Goal: Find contact information: Find contact information

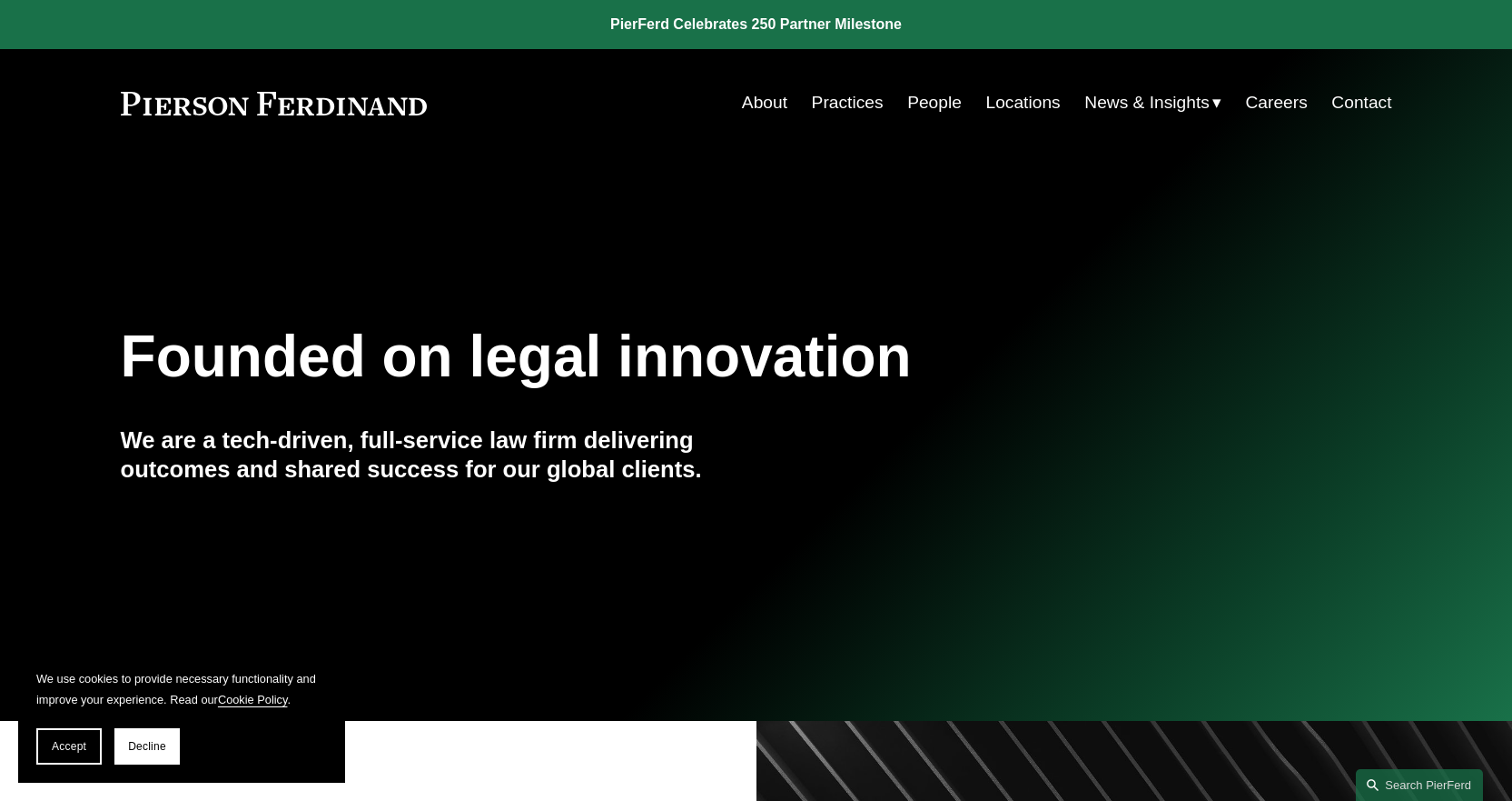
click at [1365, 114] on link "Contact" at bounding box center [1361, 103] width 60 height 35
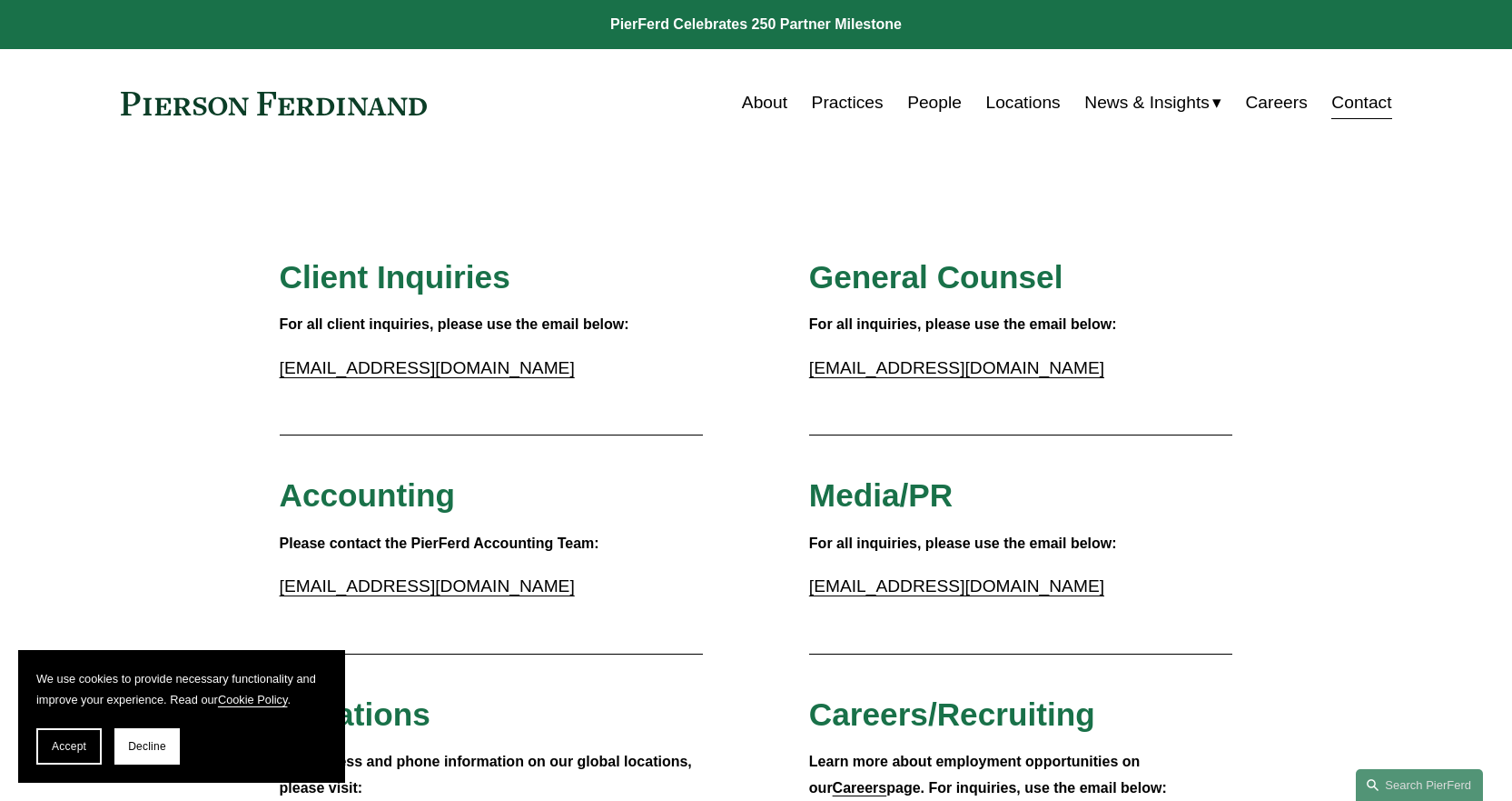
drag, startPoint x: 1032, startPoint y: 81, endPoint x: 1025, endPoint y: 96, distance: 16.6
click at [1032, 83] on div "Skip to Content About Practices People Locations" at bounding box center [756, 102] width 1512 height 107
click at [1025, 98] on link "Locations" at bounding box center [1023, 103] width 74 height 35
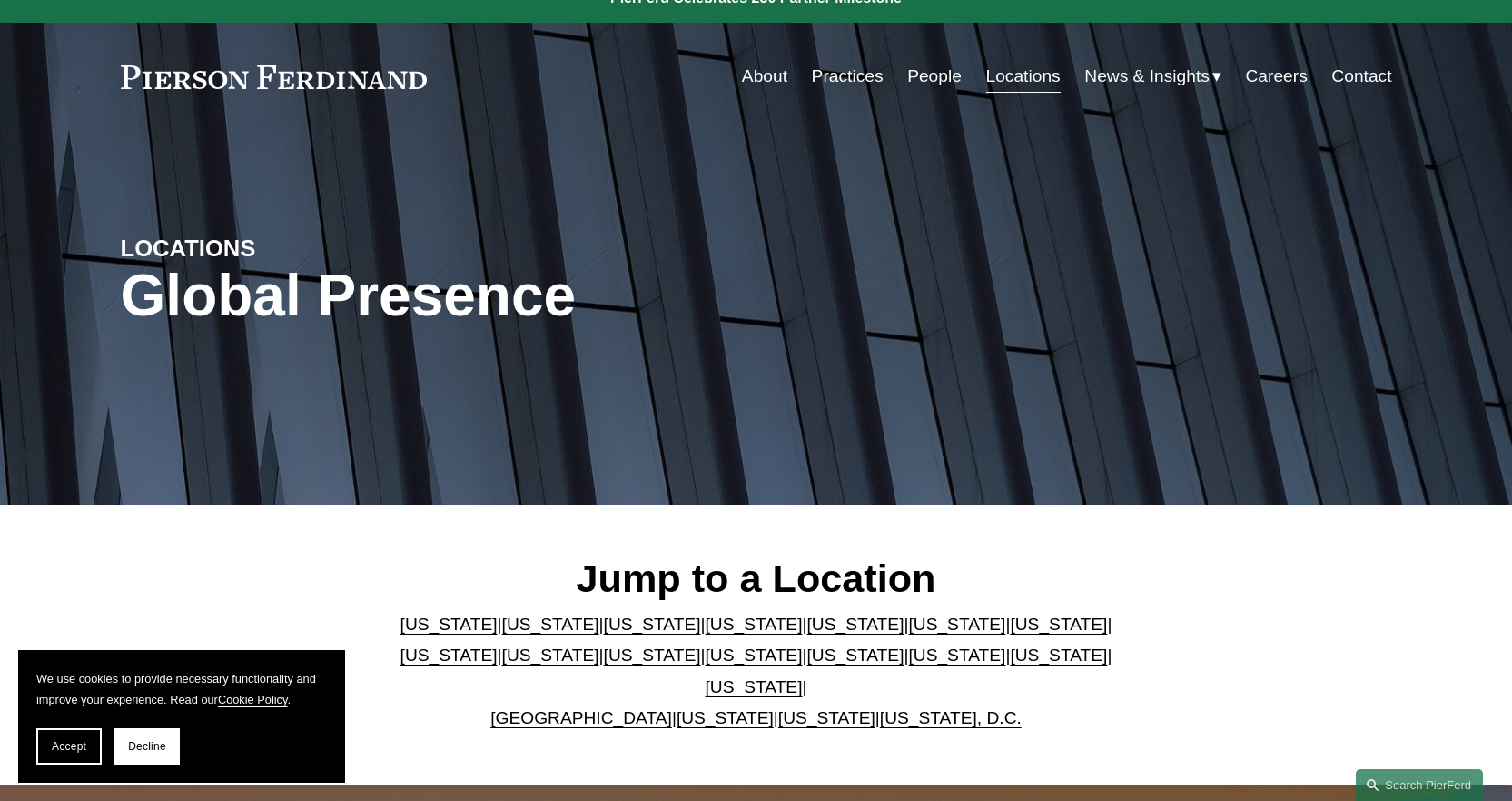
scroll to position [455, 0]
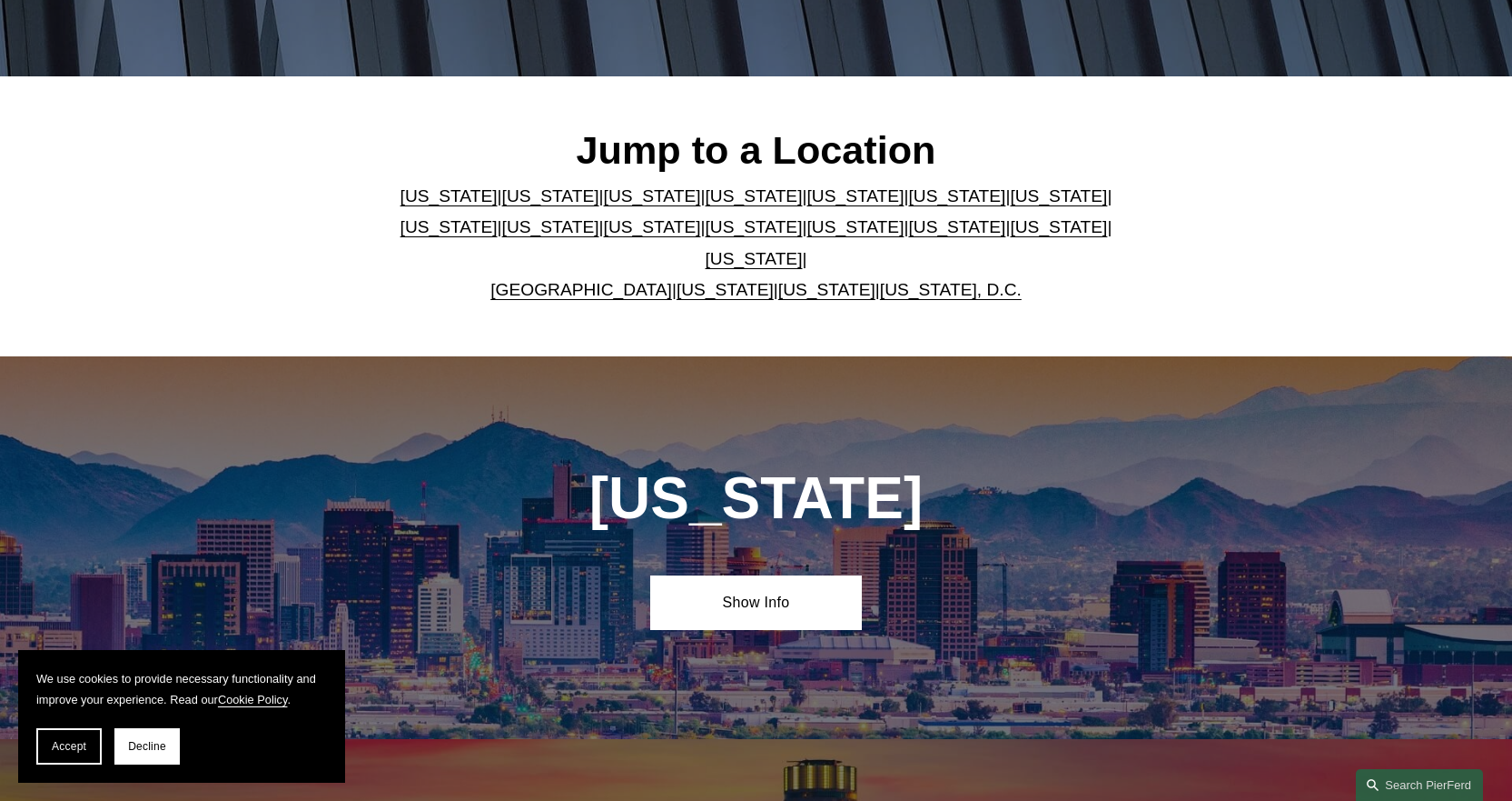
click at [806, 206] on link "[US_STATE]" at bounding box center [855, 196] width 97 height 19
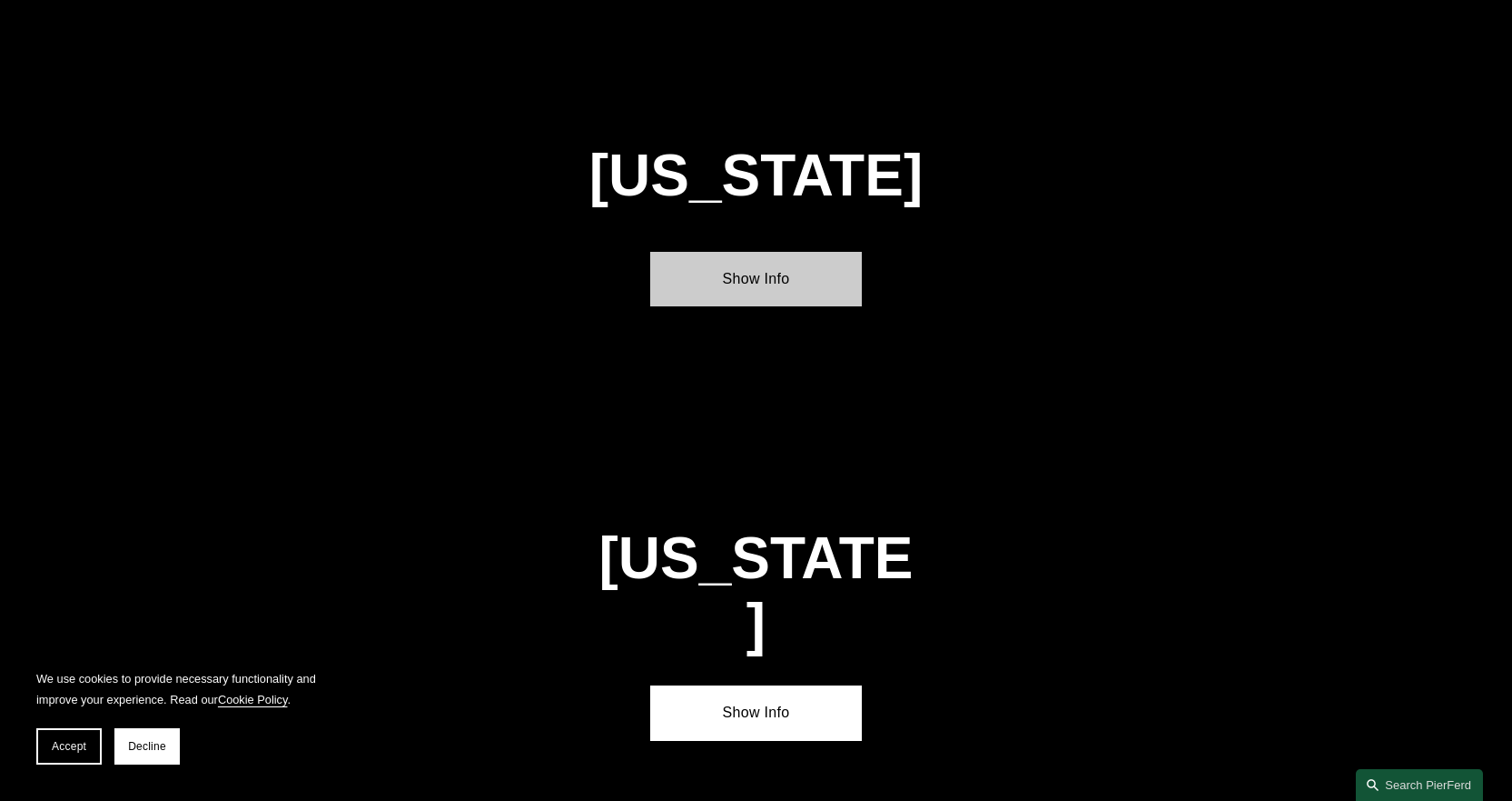
scroll to position [2328, 0]
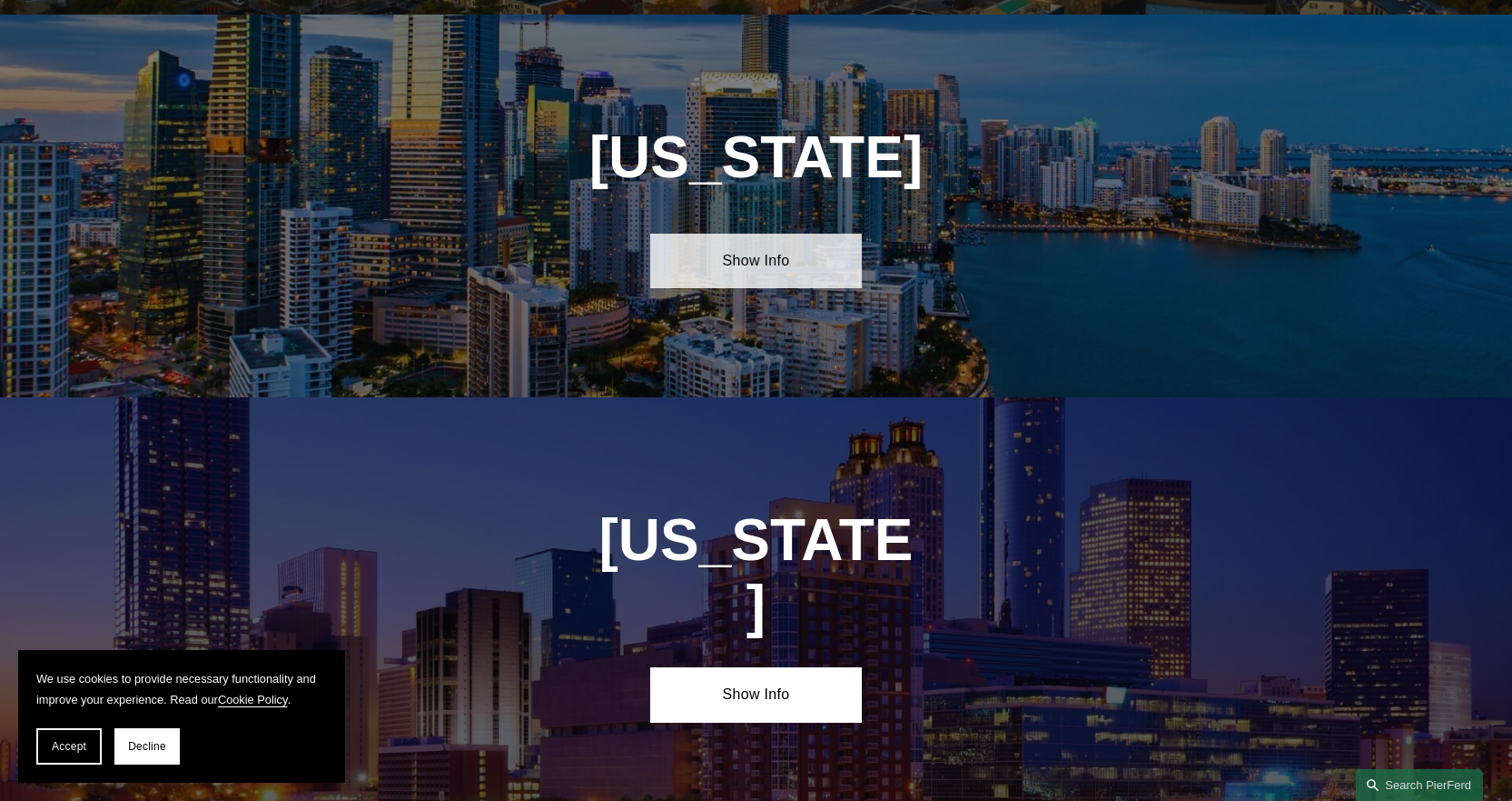
click at [805, 254] on link "Show Info" at bounding box center [756, 260] width 212 height 54
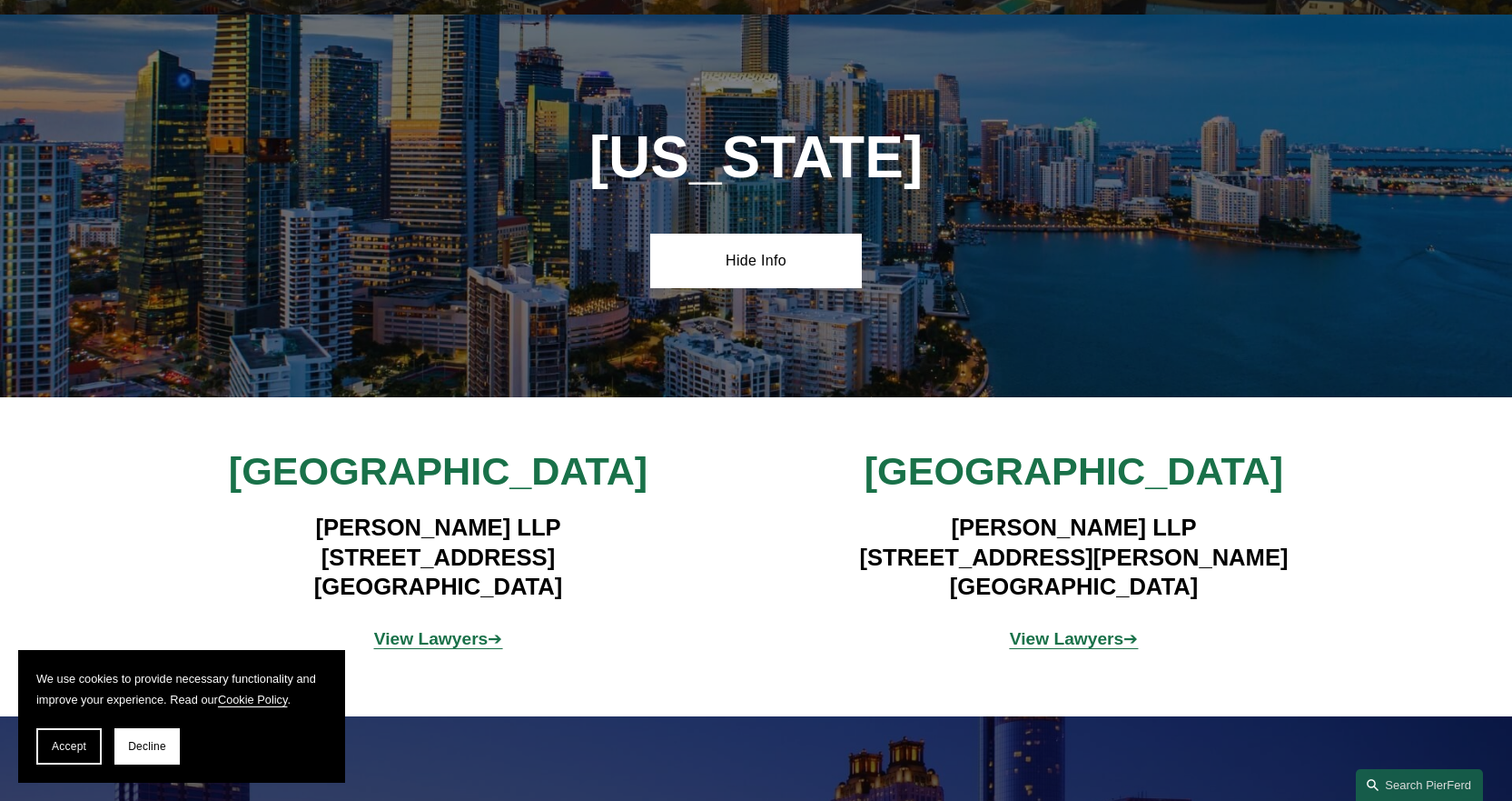
click at [474, 629] on strong "View Lawyers" at bounding box center [431, 638] width 115 height 19
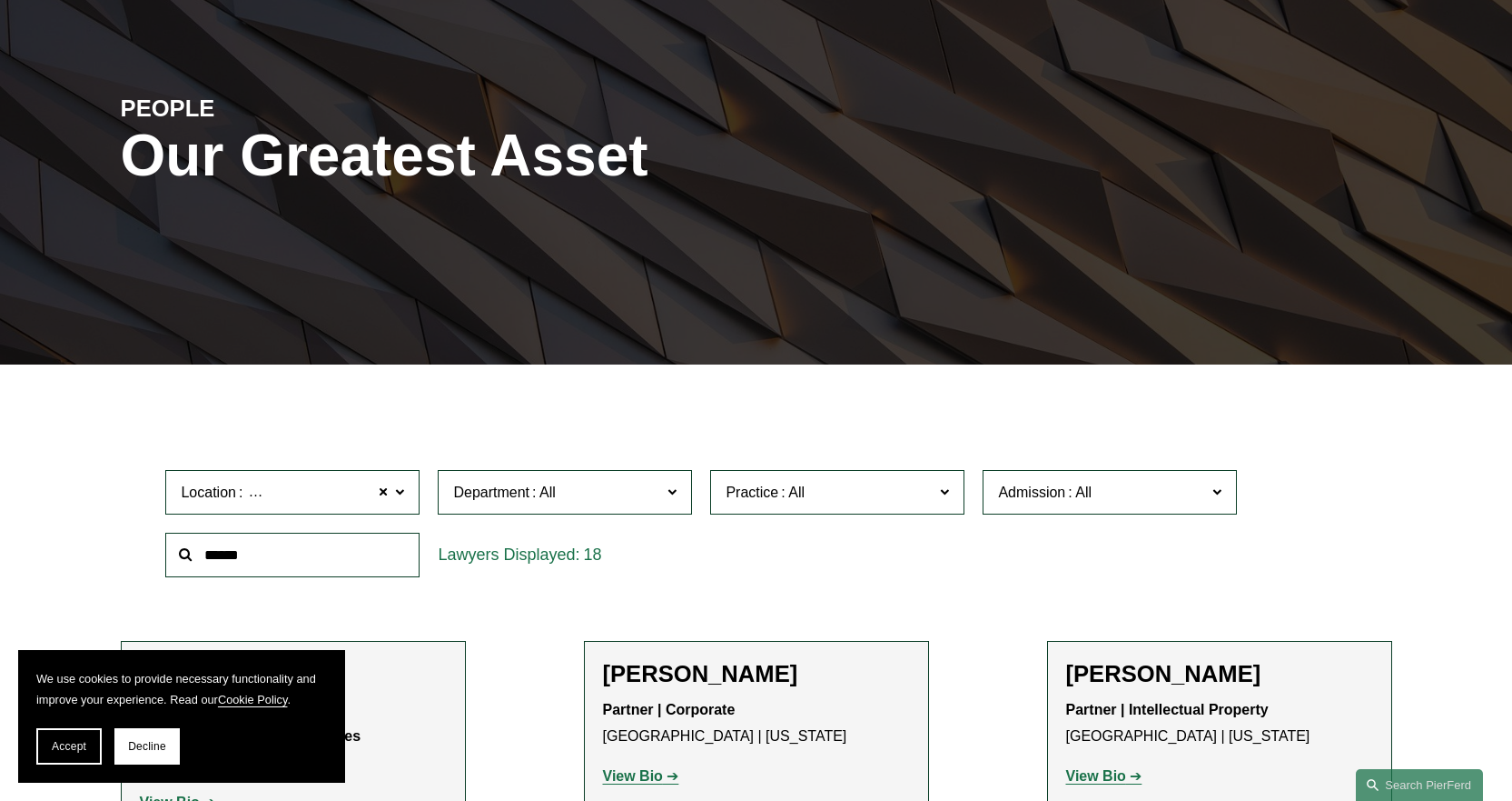
scroll to position [273, 0]
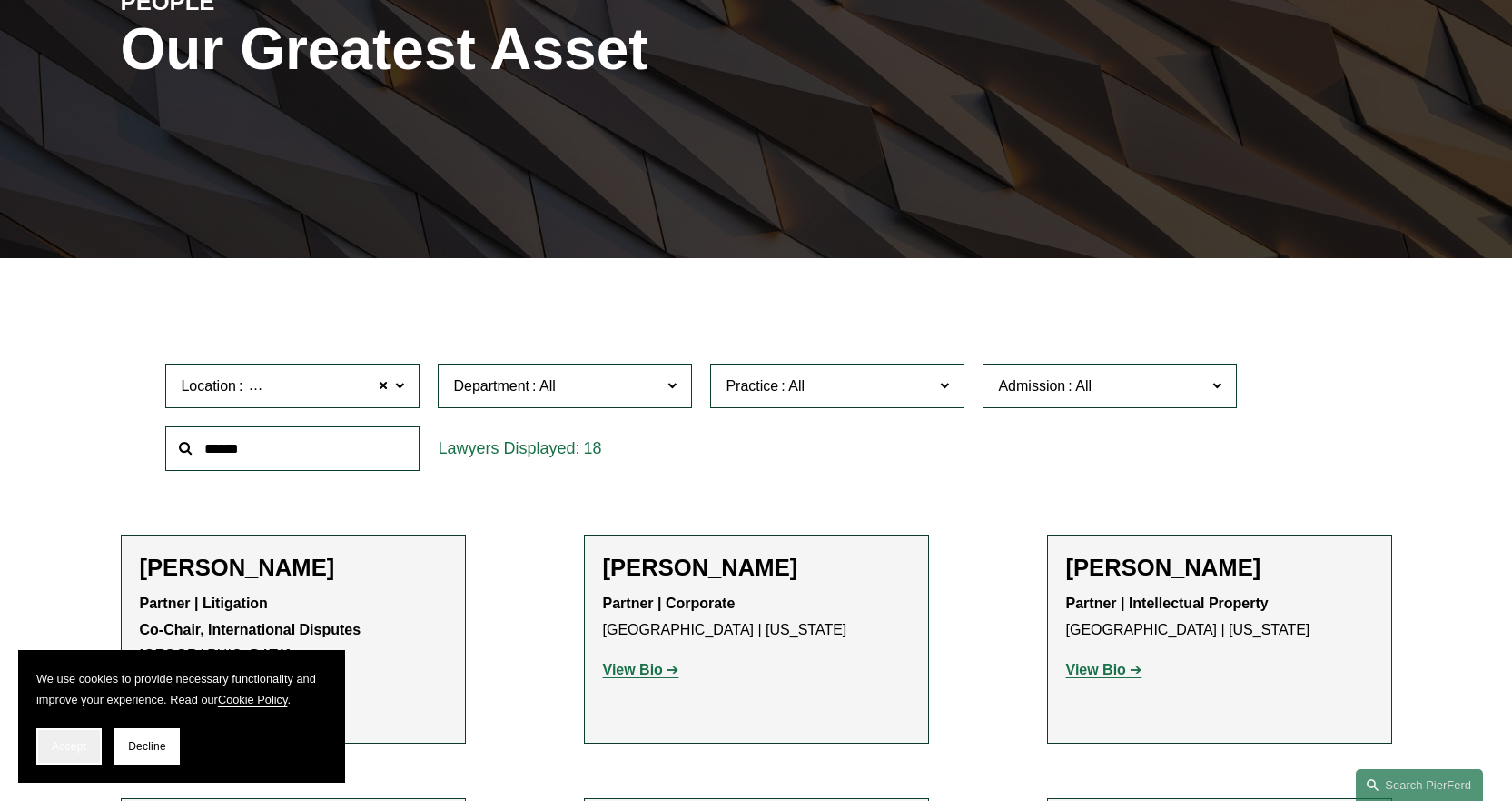
click at [50, 740] on button "Accept" at bounding box center [69, 746] width 65 height 37
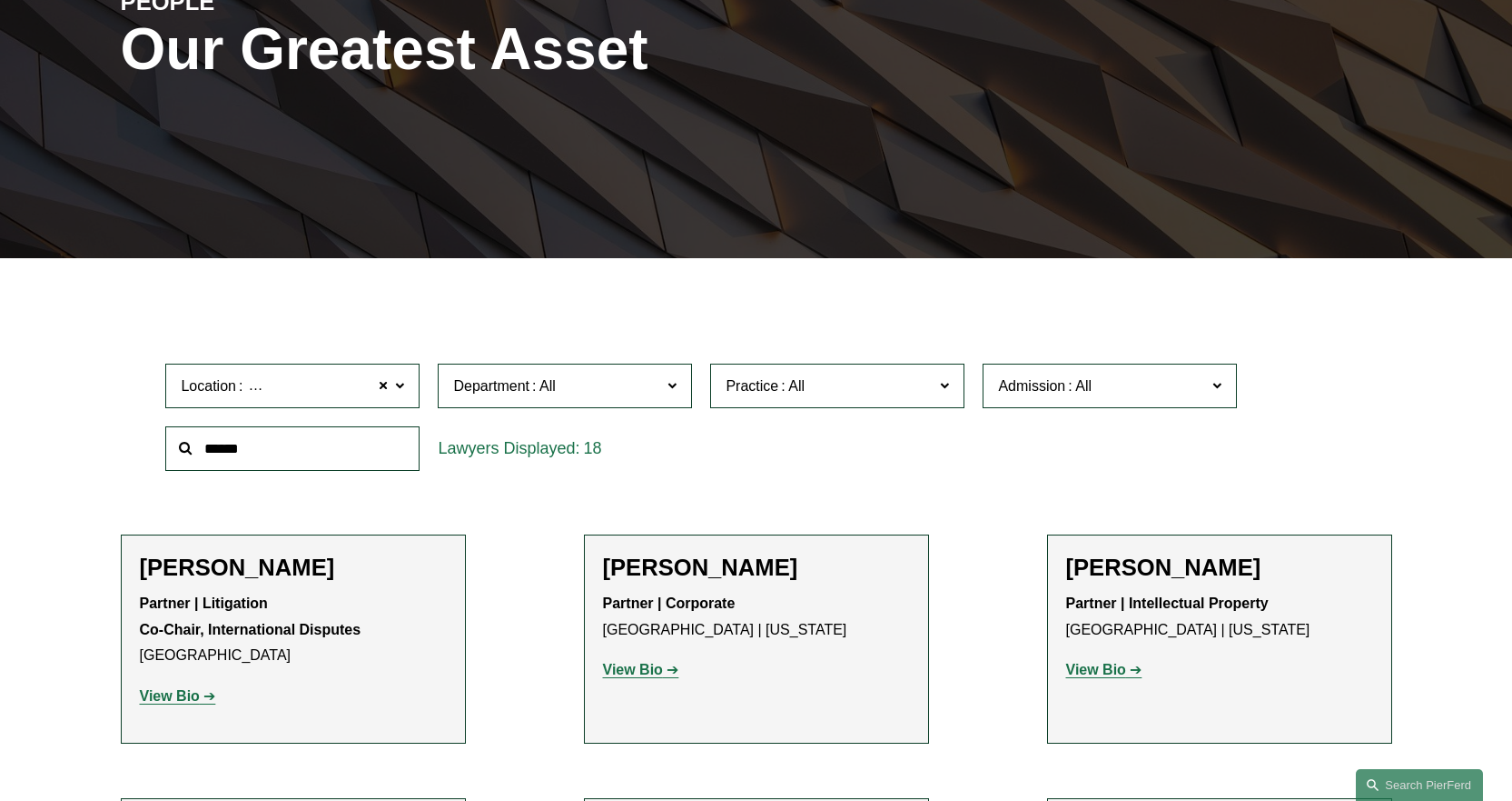
click at [292, 441] on input "text" at bounding box center [292, 448] width 254 height 44
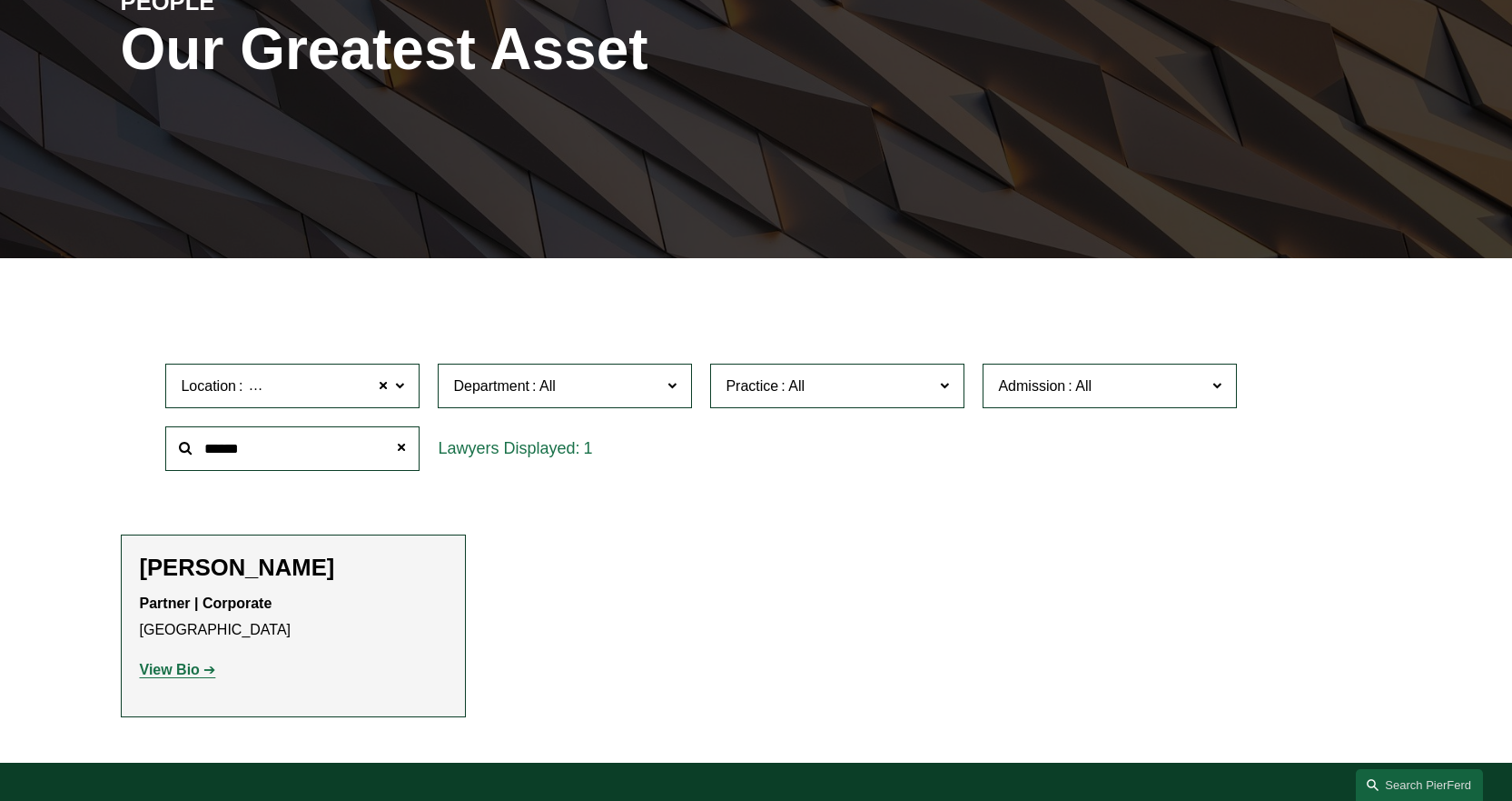
type input "******"
click at [203, 555] on h2 "William Gruitza" at bounding box center [293, 567] width 307 height 28
click at [207, 669] on link "View Bio" at bounding box center [177, 669] width 76 height 16
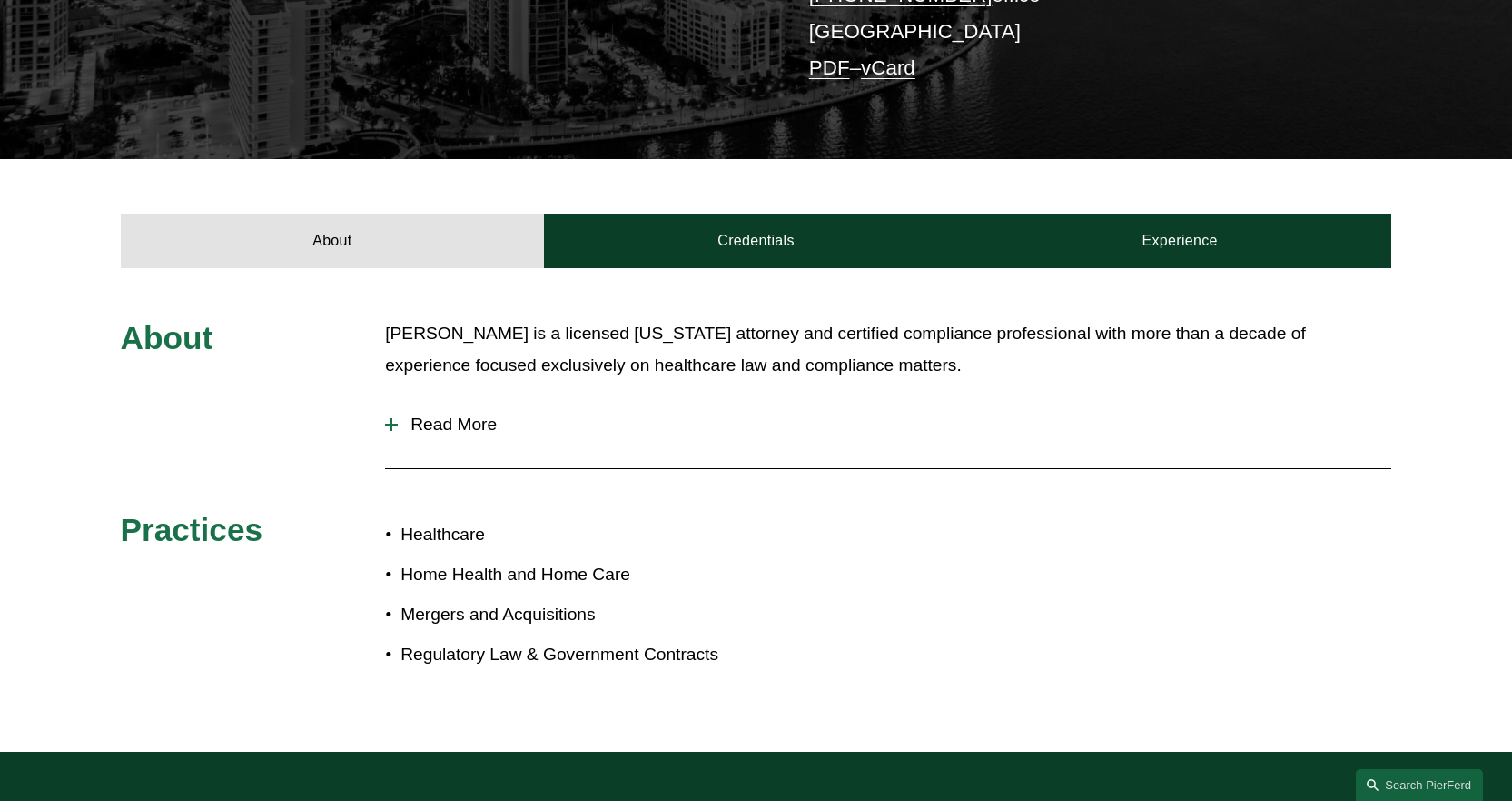
scroll to position [455, 0]
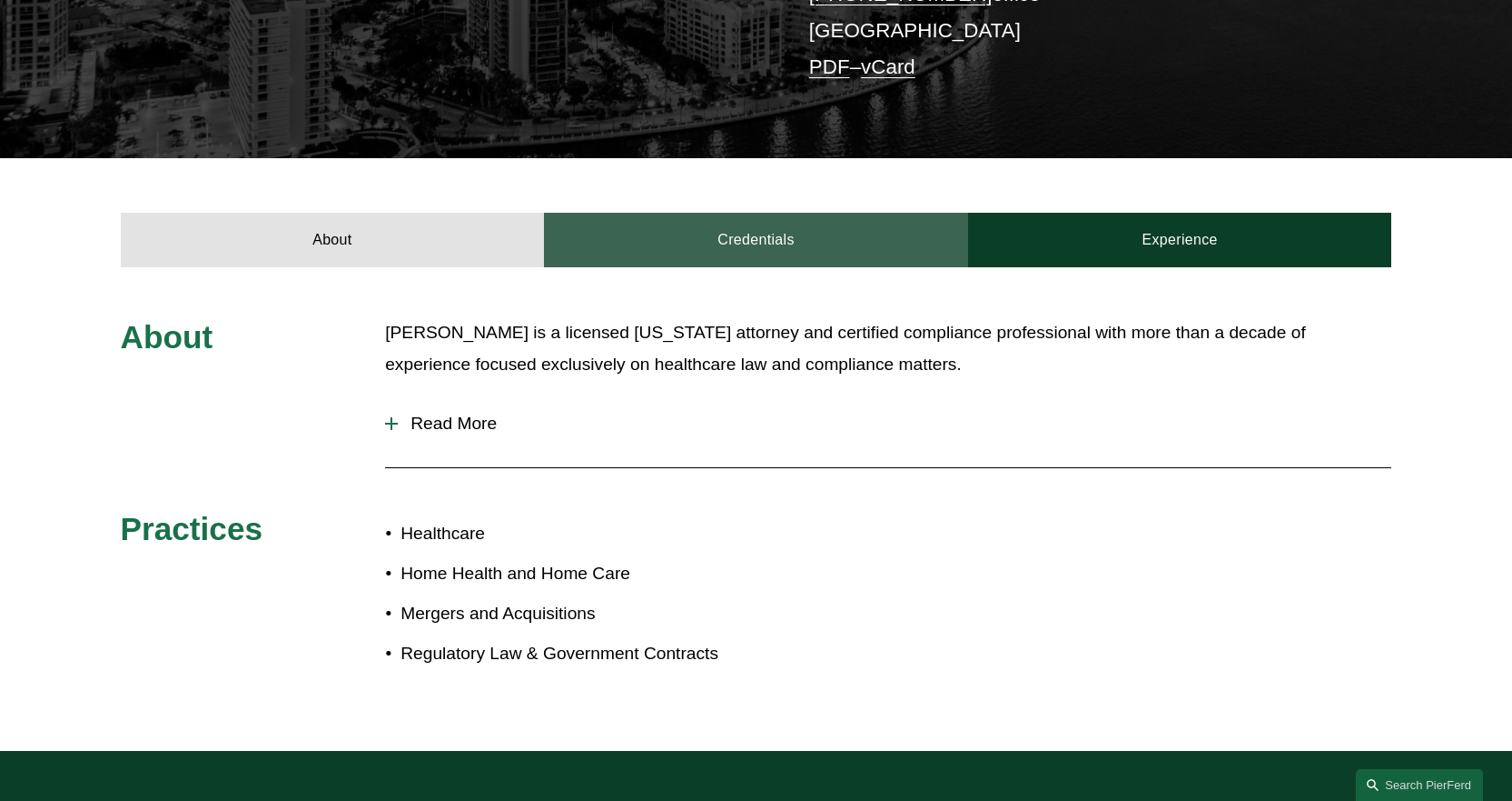
click at [796, 244] on link "Credentials" at bounding box center [756, 239] width 424 height 54
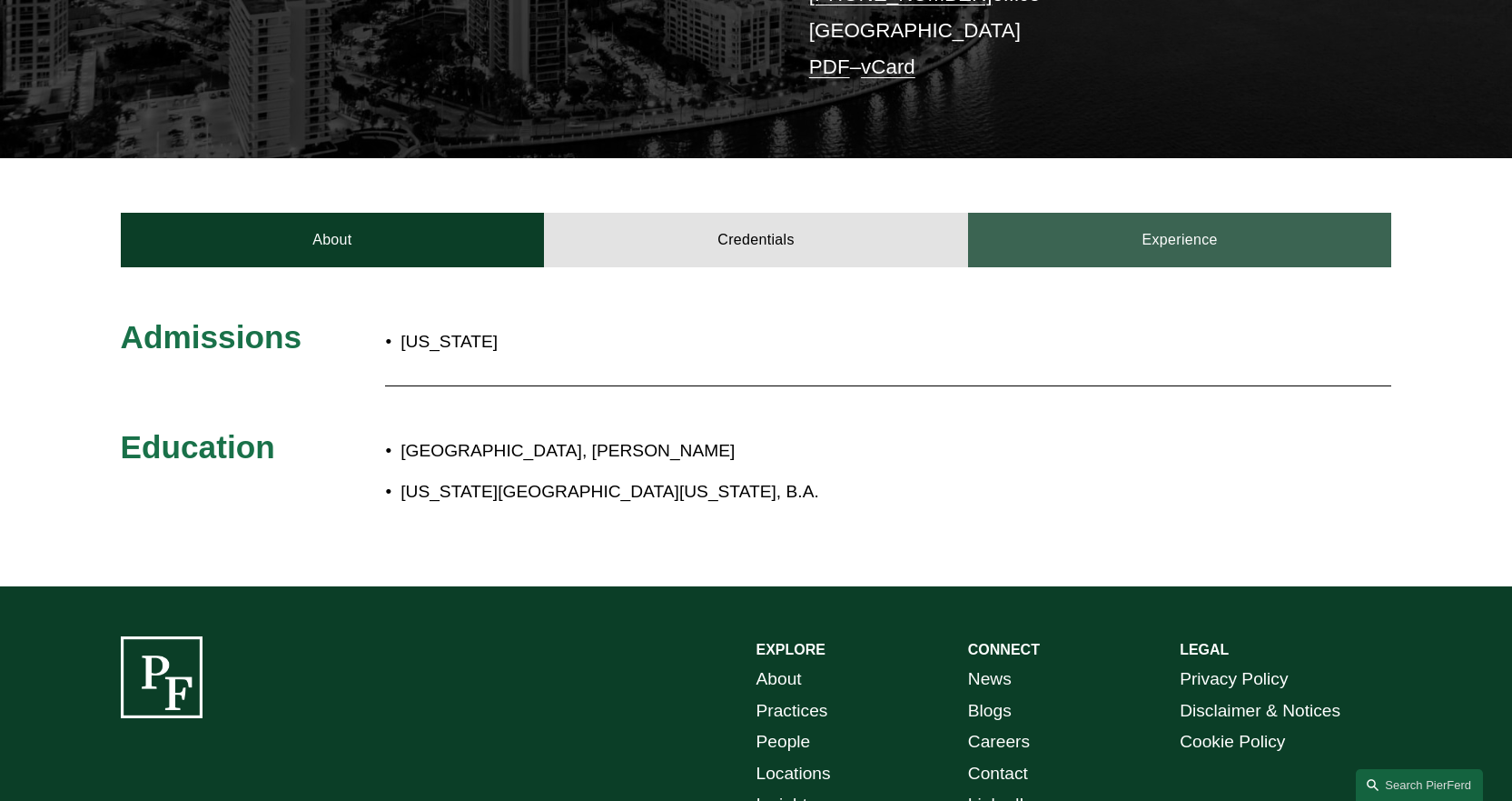
click at [1214, 231] on link "Experience" at bounding box center [1181, 239] width 424 height 54
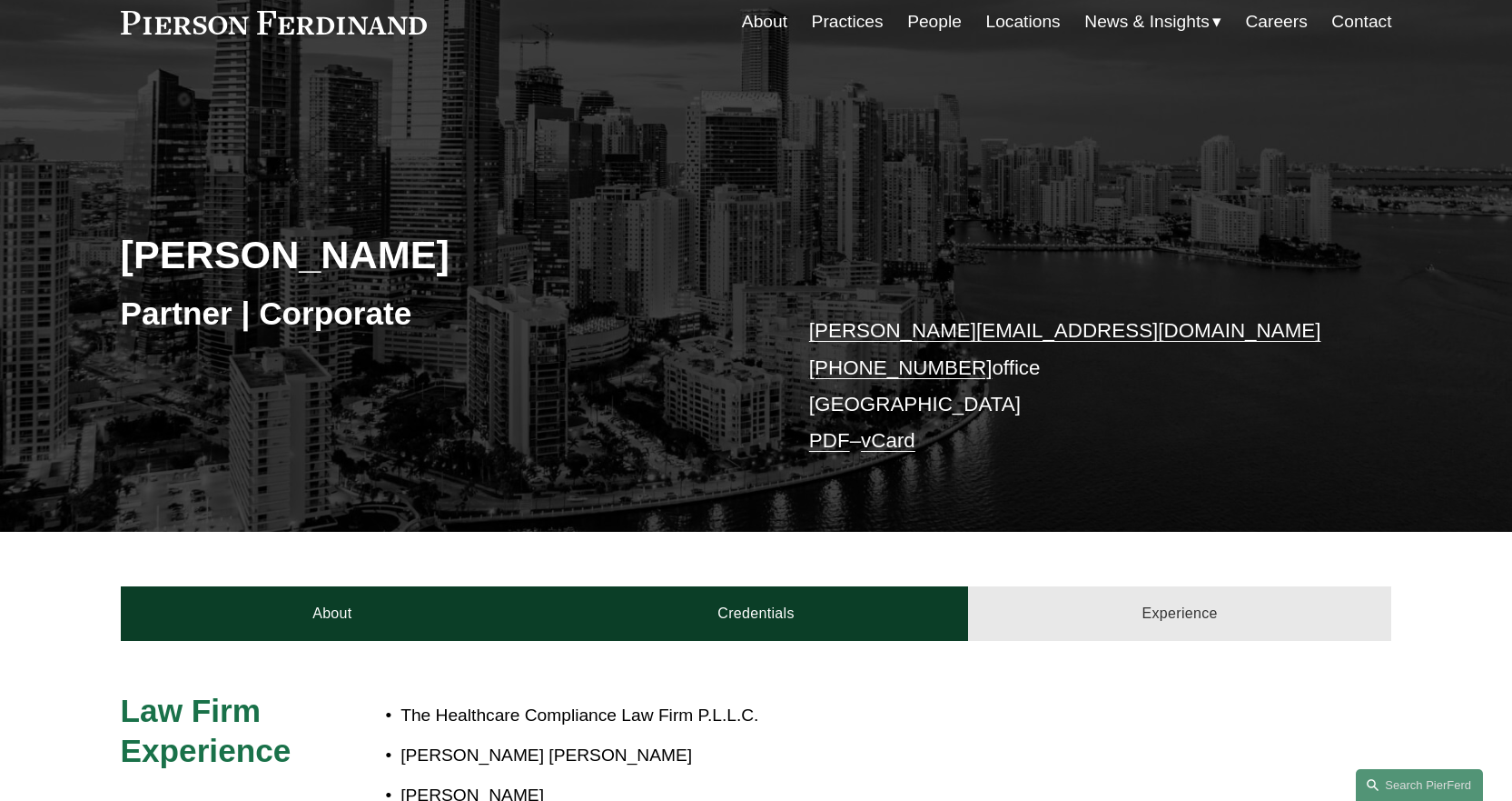
scroll to position [0, 0]
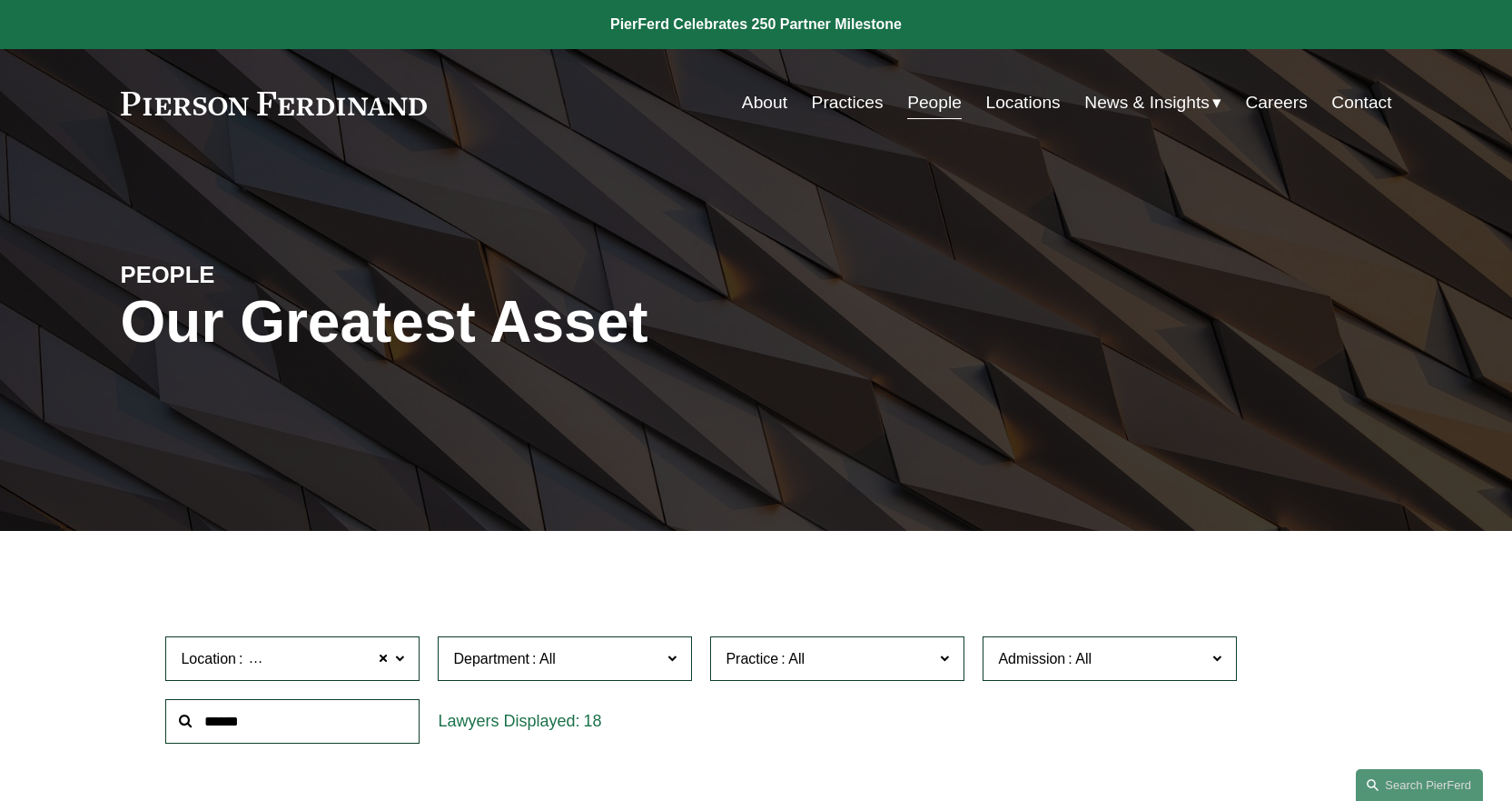
click at [1359, 96] on link "Contact" at bounding box center [1361, 103] width 60 height 35
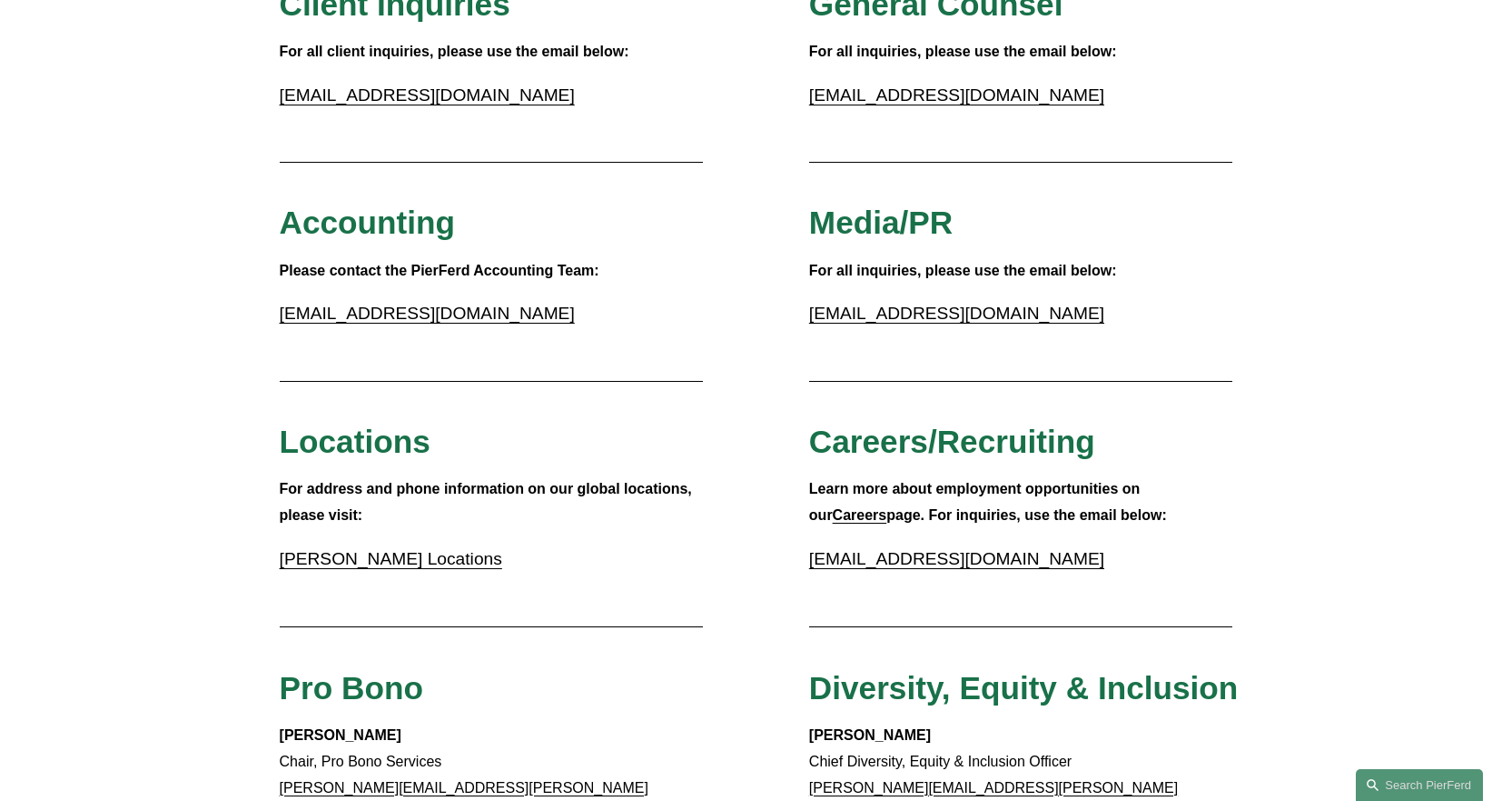
scroll to position [364, 0]
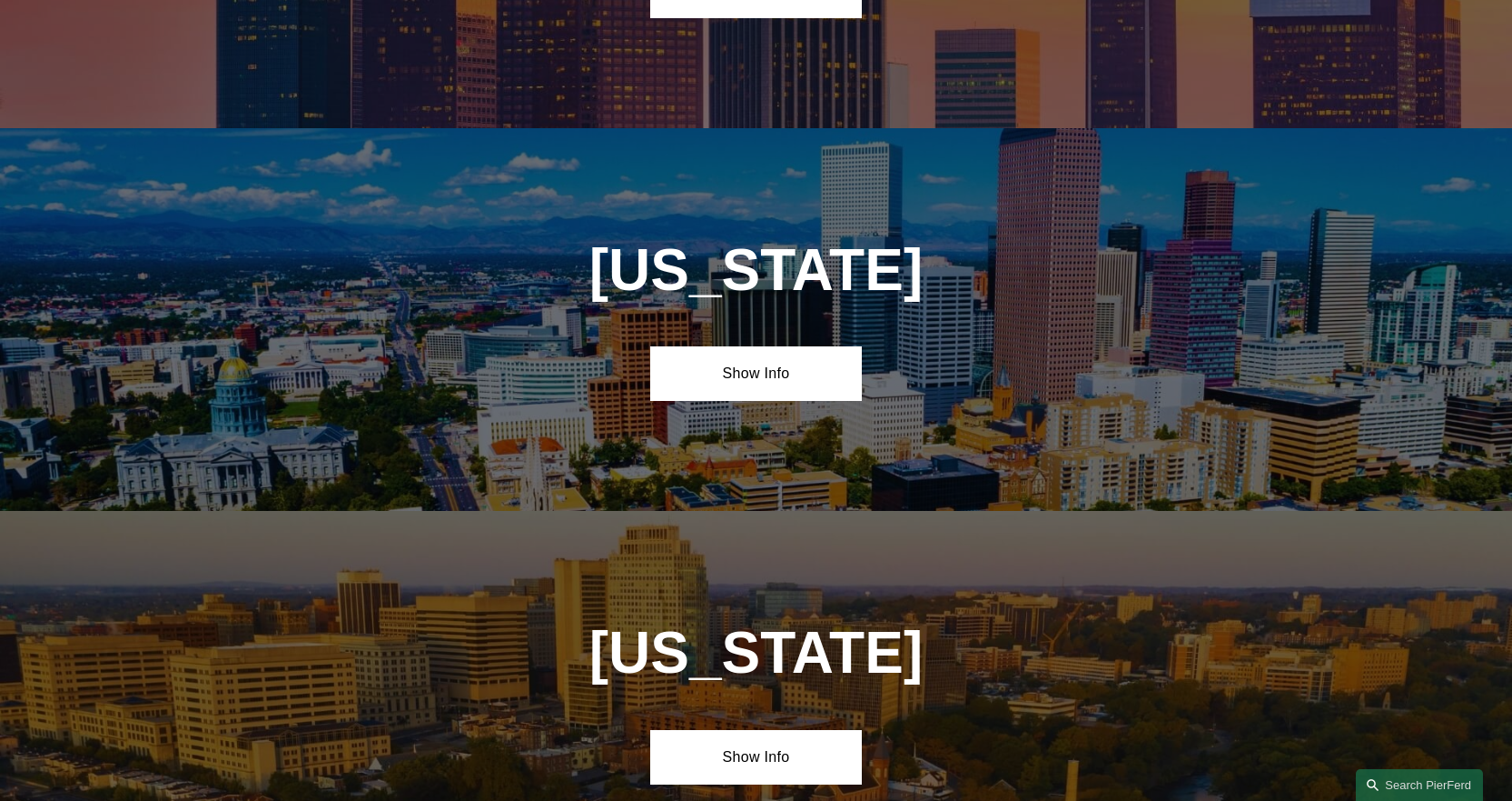
scroll to position [2090, 0]
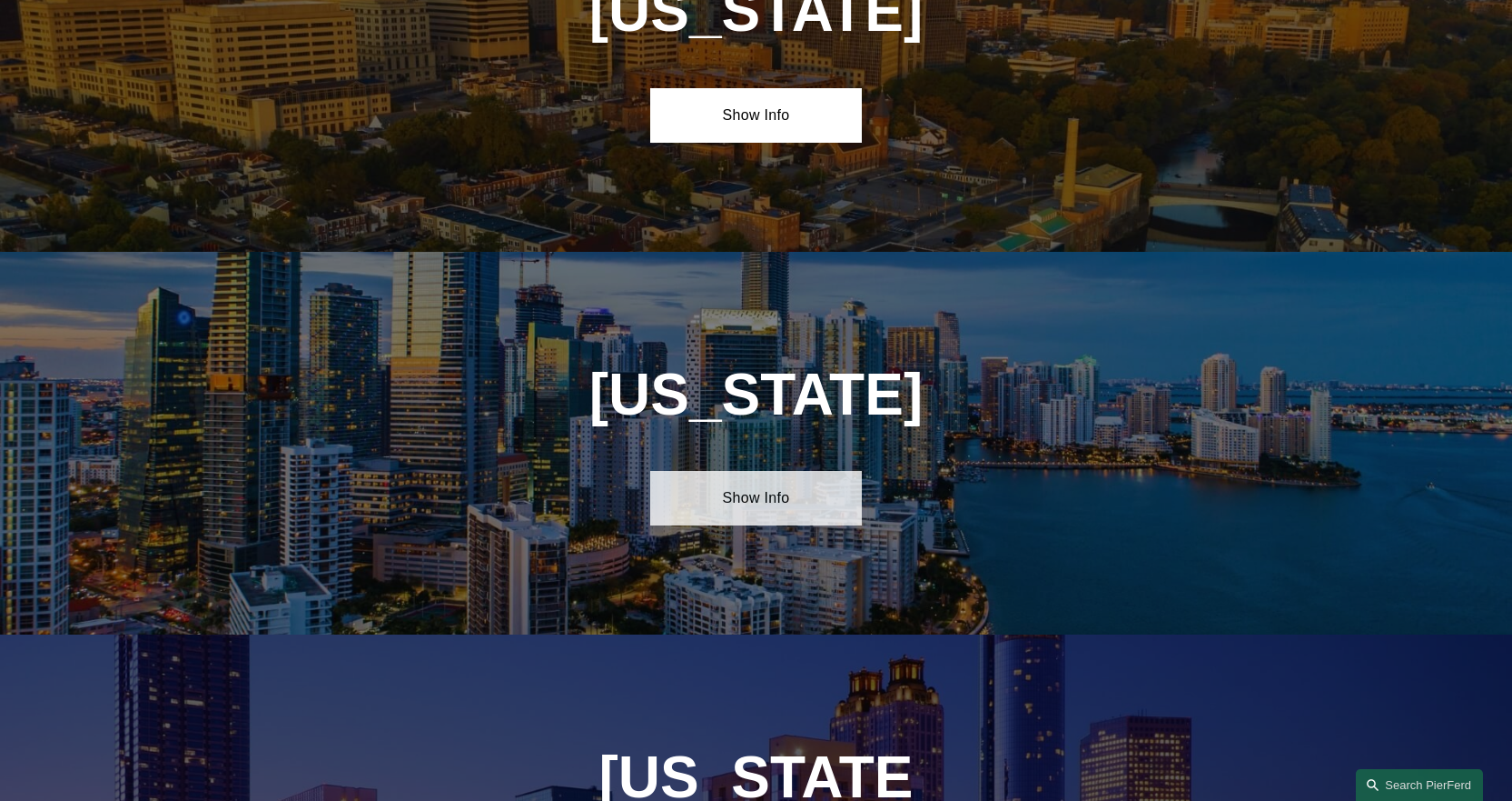
click at [722, 479] on link "Show Info" at bounding box center [756, 497] width 212 height 54
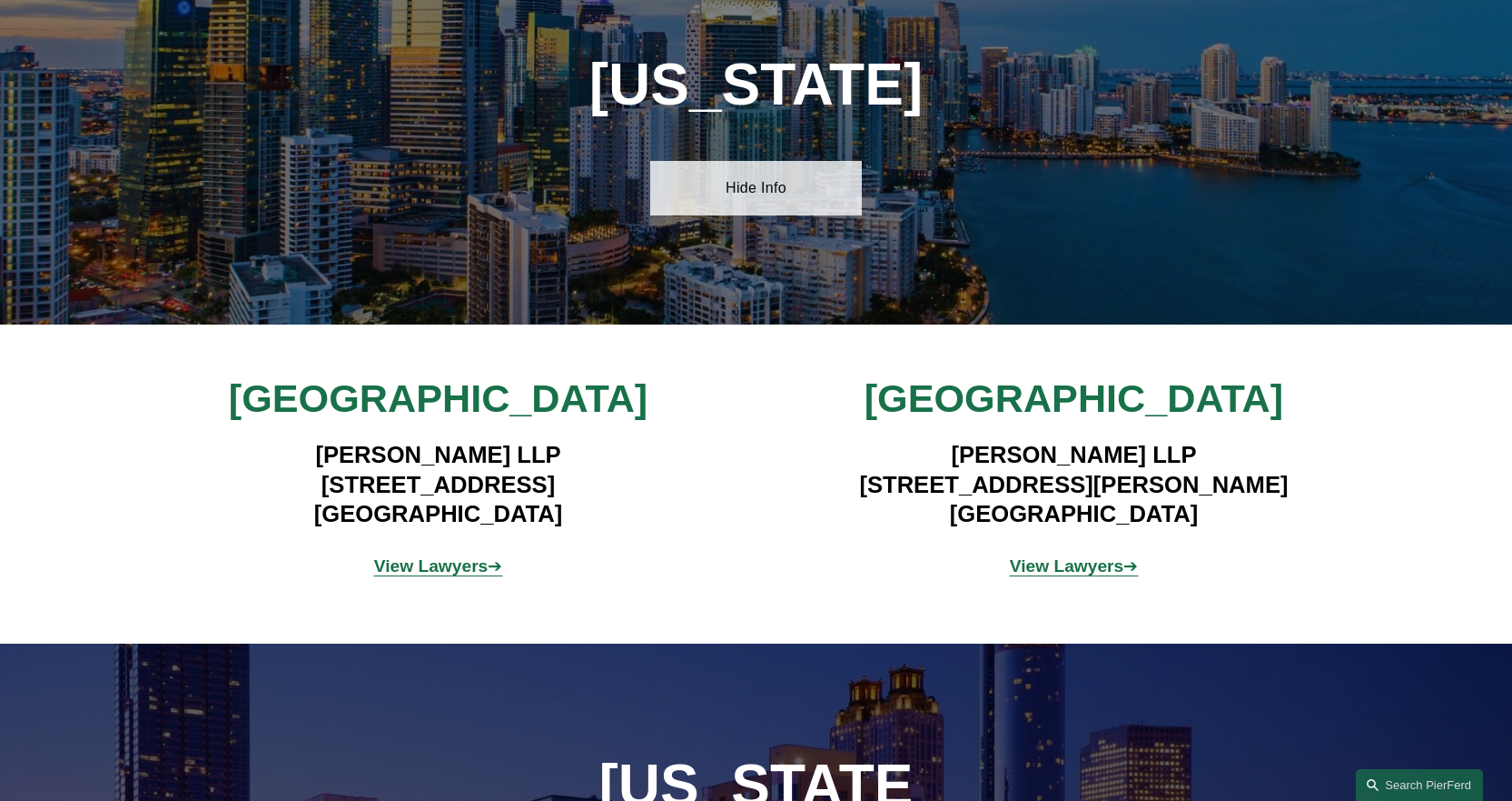
scroll to position [2544, 0]
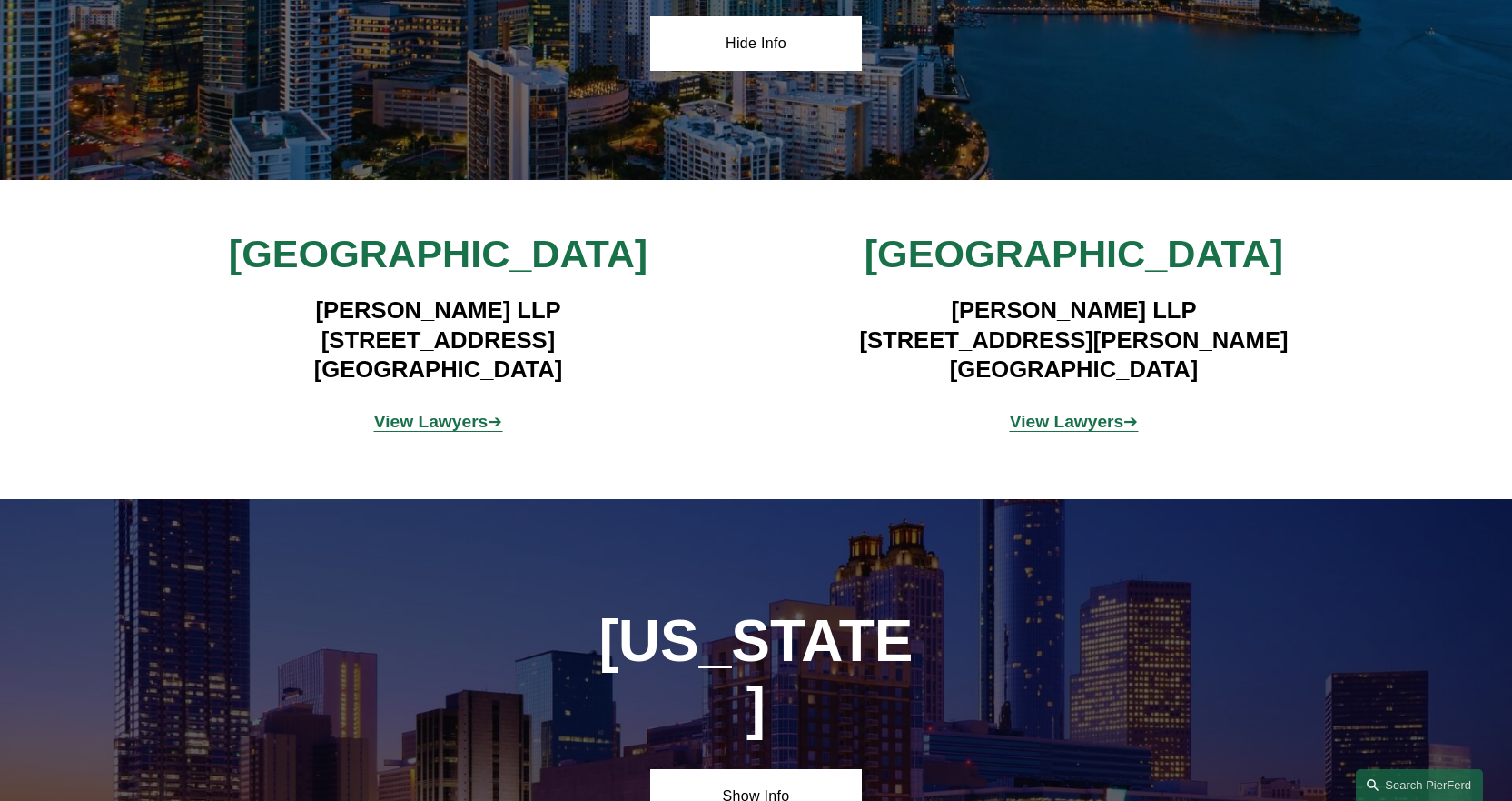
click at [438, 412] on strong "View Lawyers" at bounding box center [431, 421] width 115 height 19
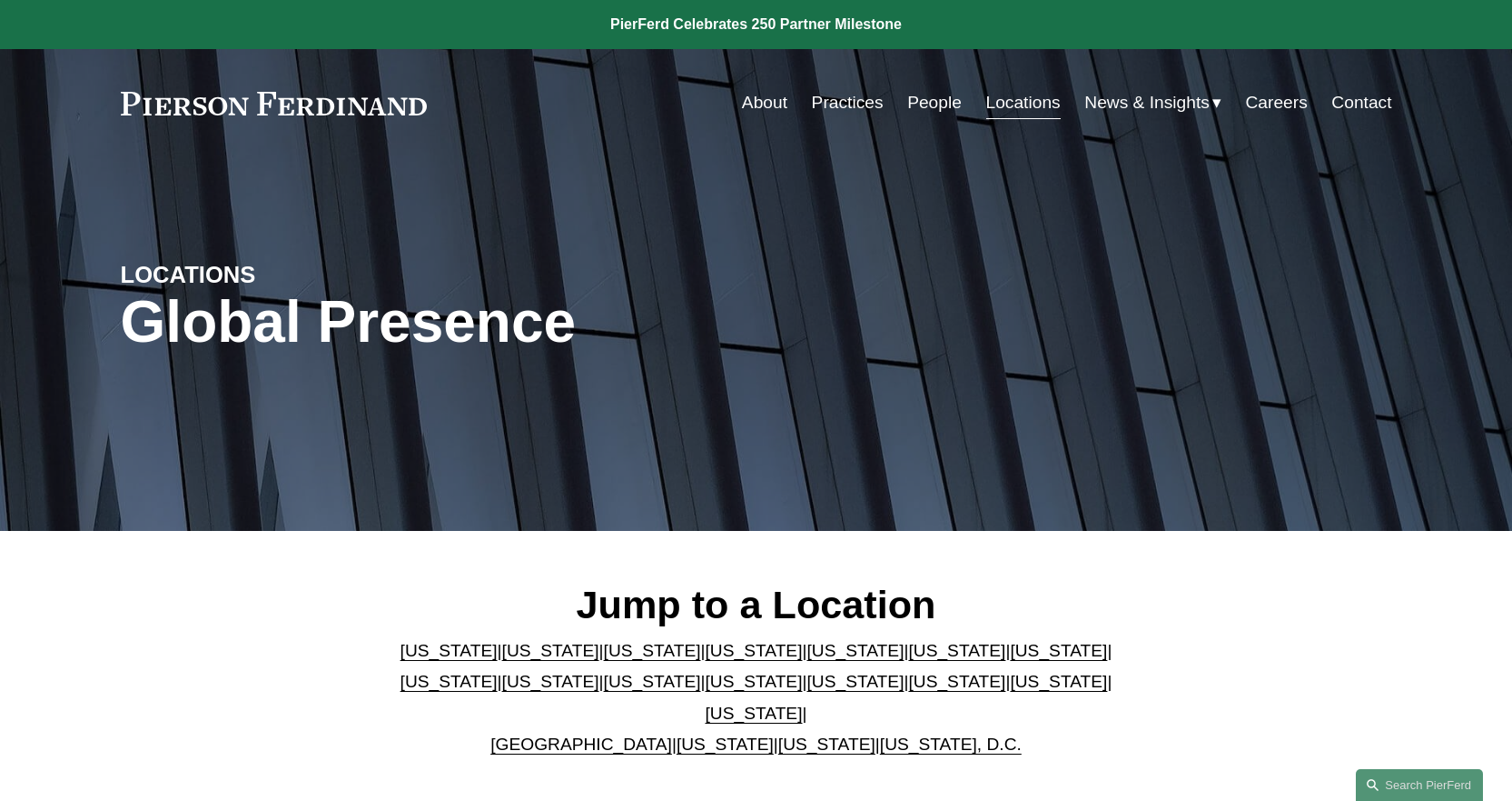
click at [1375, 90] on link "Contact" at bounding box center [1361, 103] width 60 height 35
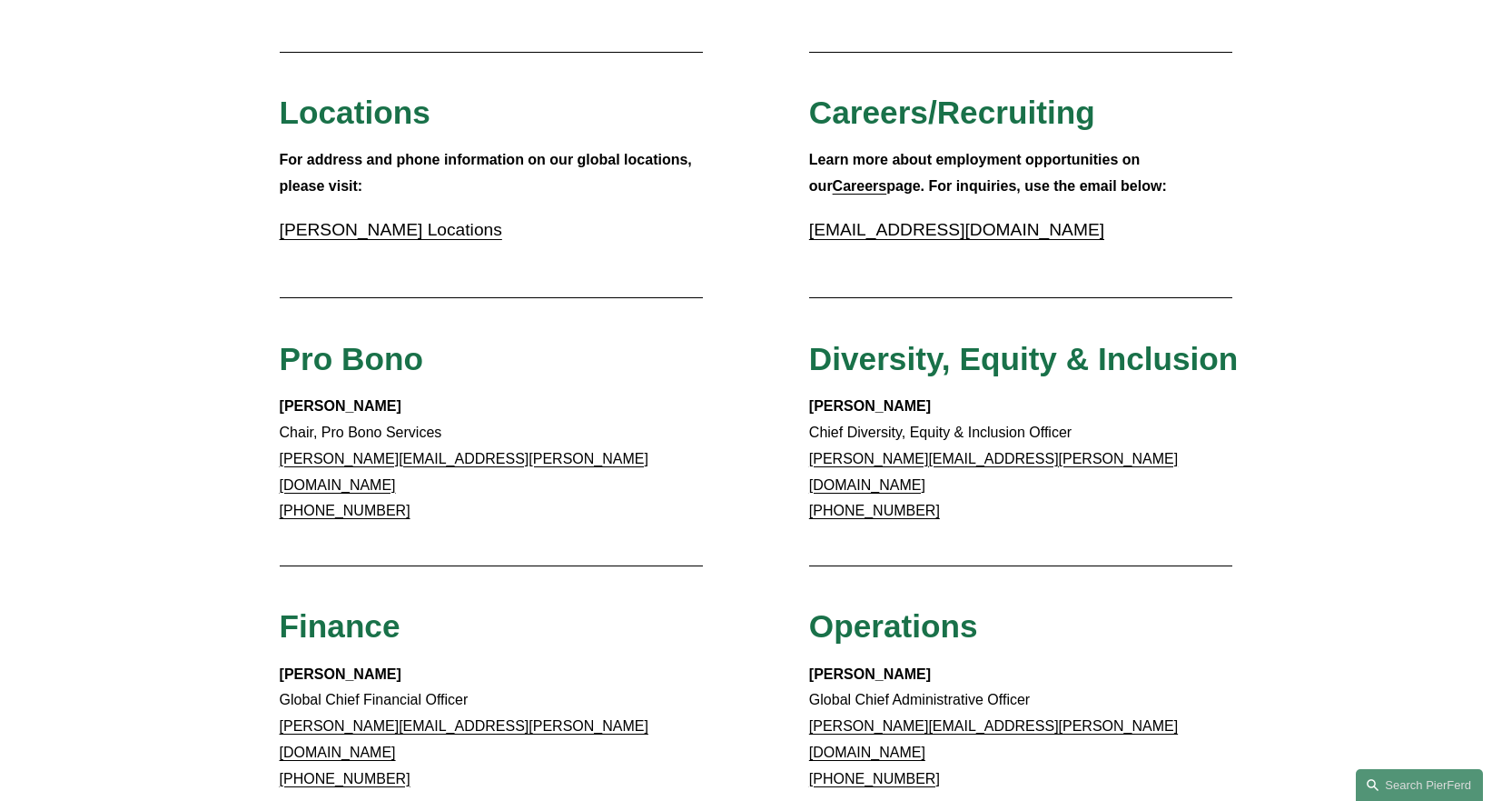
scroll to position [546, 0]
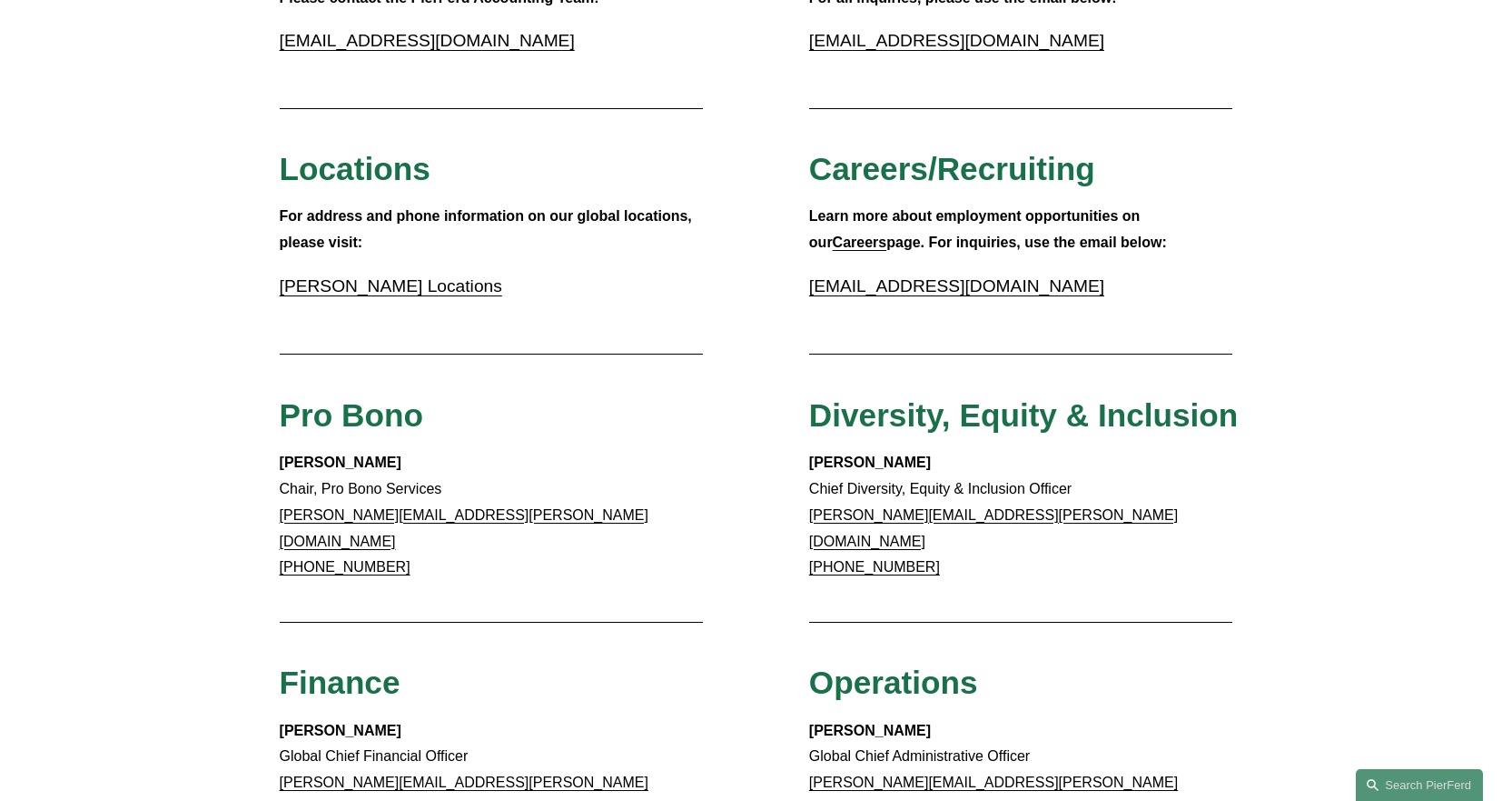
click at [431, 296] on link "[PERSON_NAME] Locations" at bounding box center [391, 286] width 222 height 19
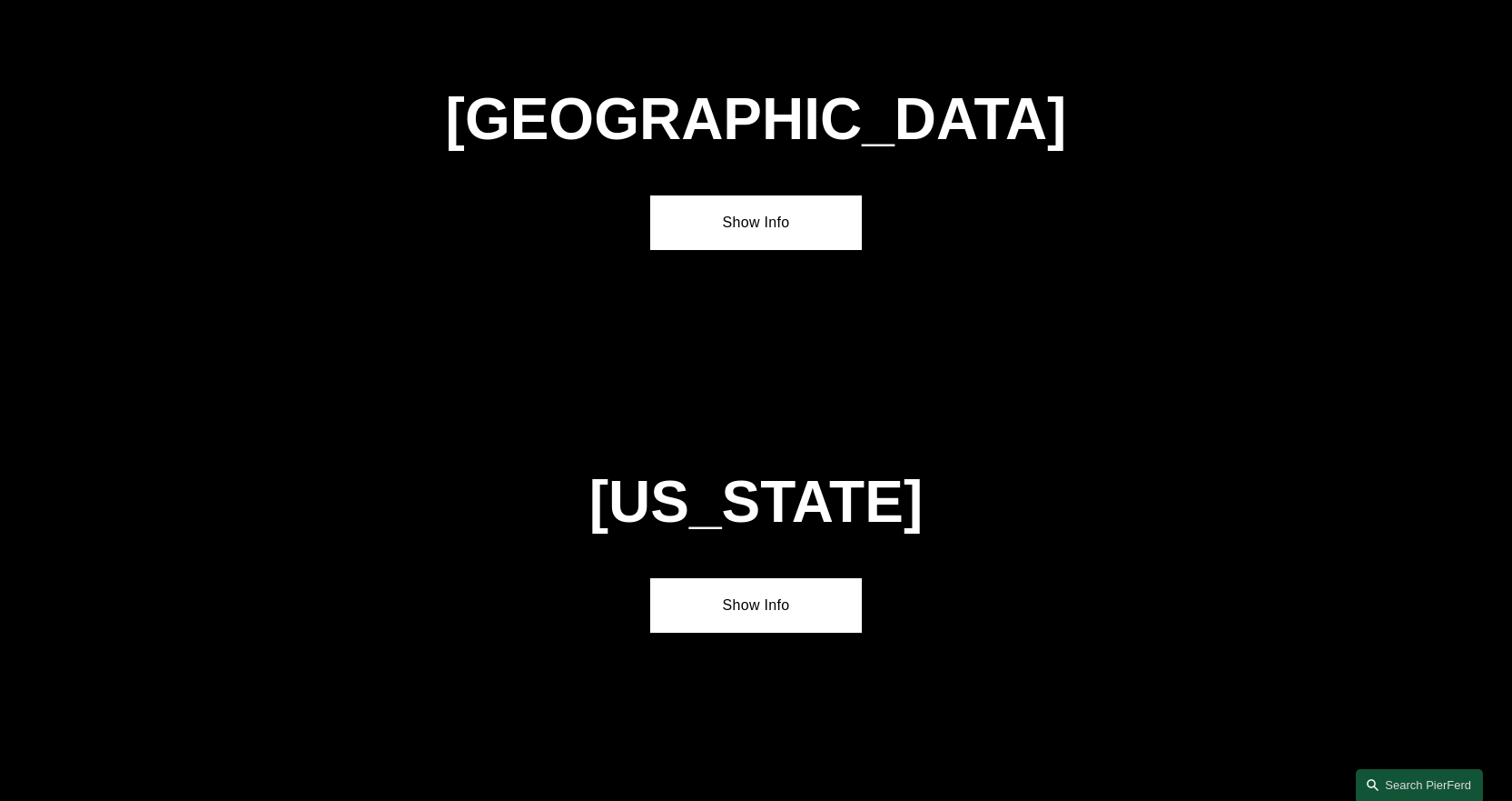
scroll to position [7672, 0]
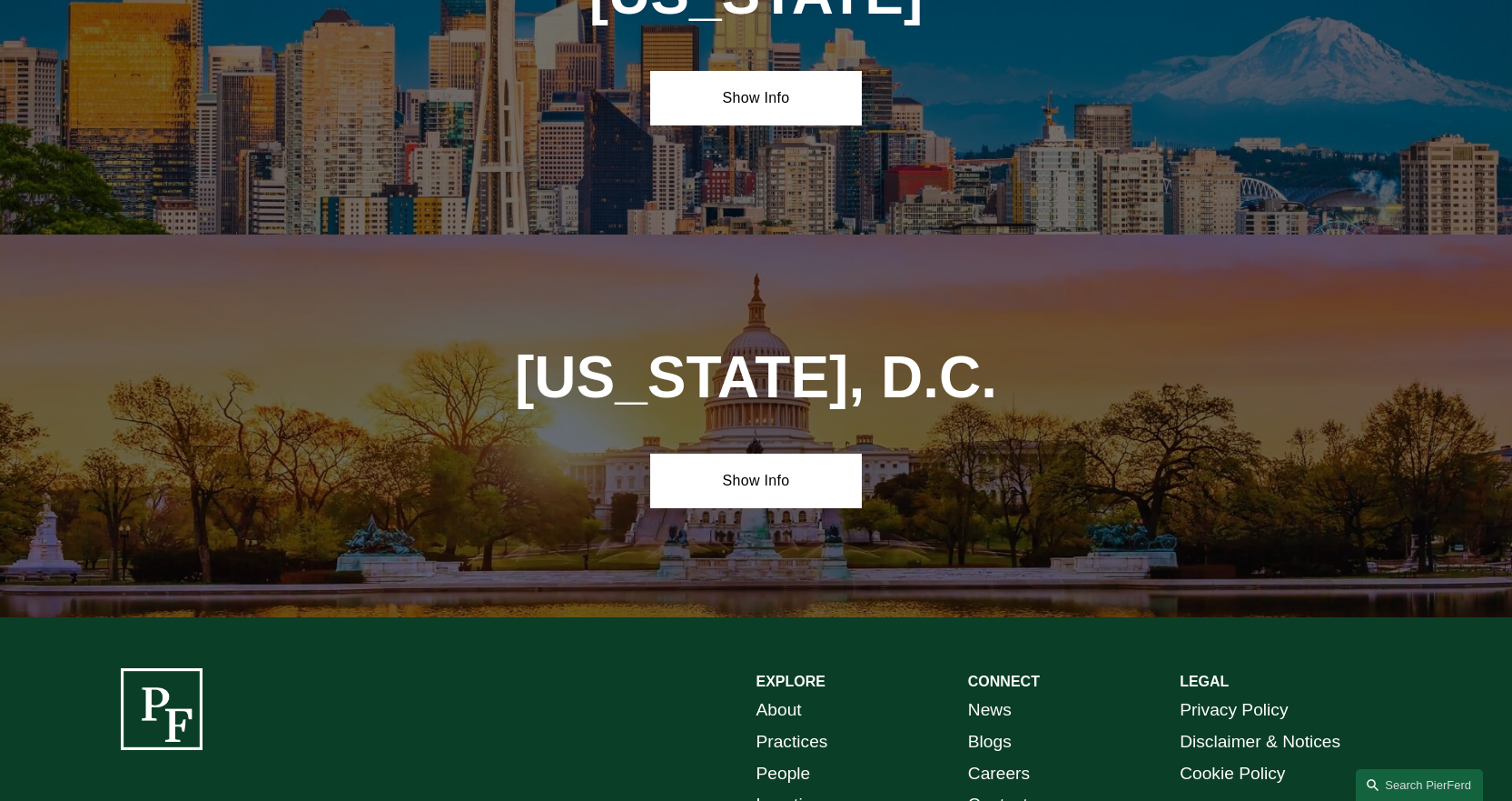
click at [980, 789] on link "Contact" at bounding box center [998, 805] width 60 height 32
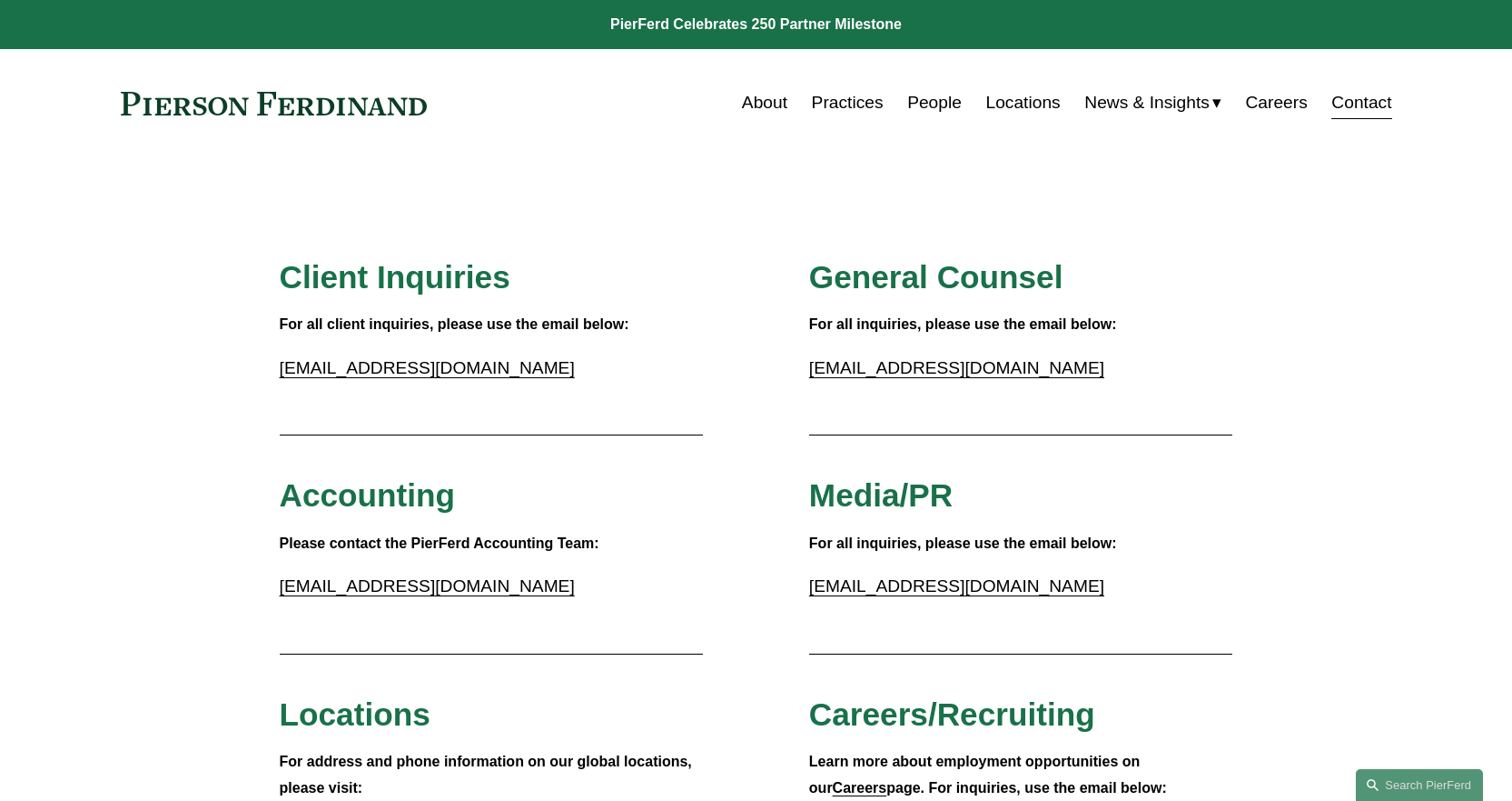
click at [937, 105] on link "People" at bounding box center [934, 103] width 54 height 35
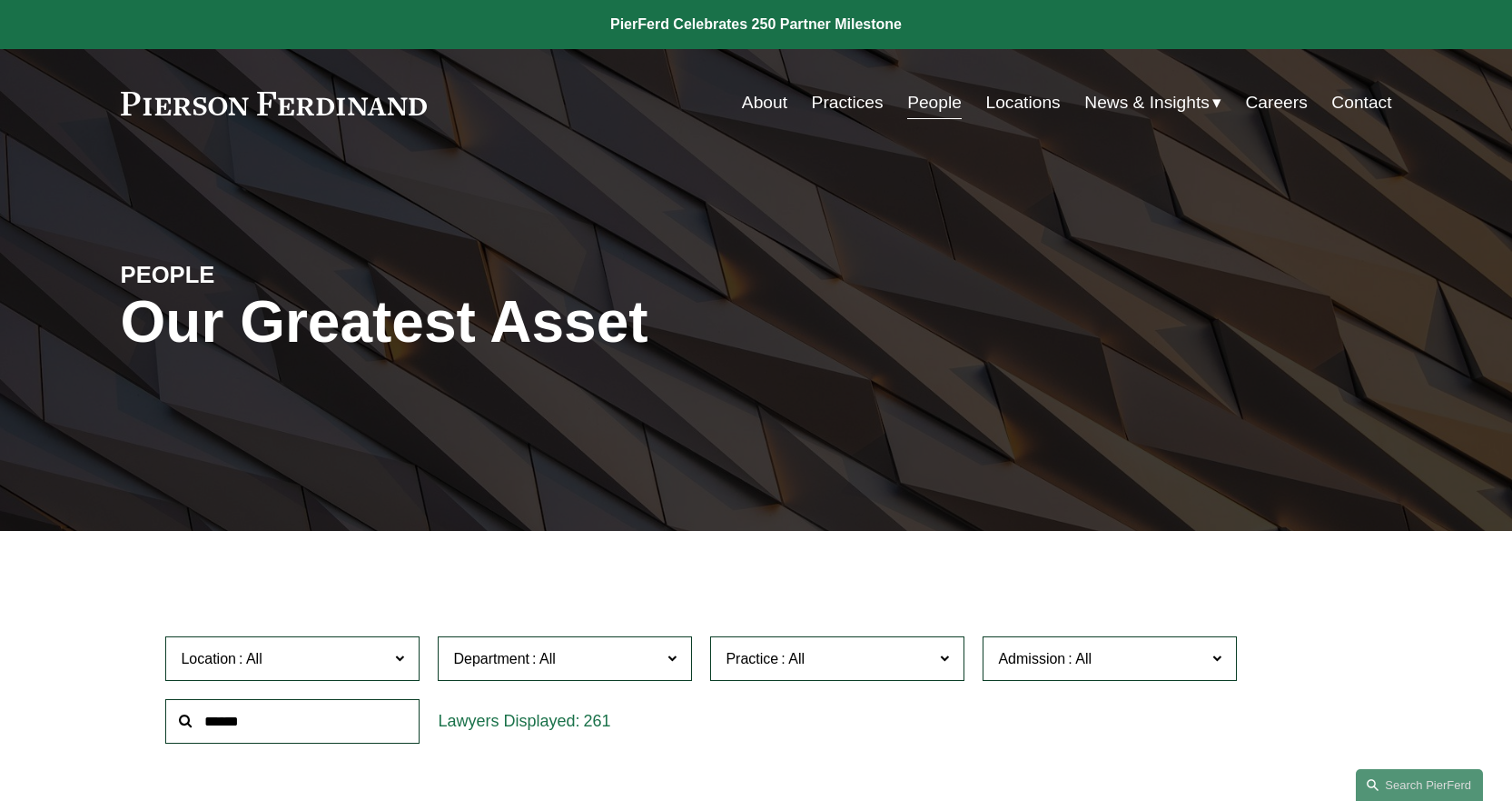
click at [297, 716] on input "text" at bounding box center [292, 721] width 254 height 44
type input "*******"
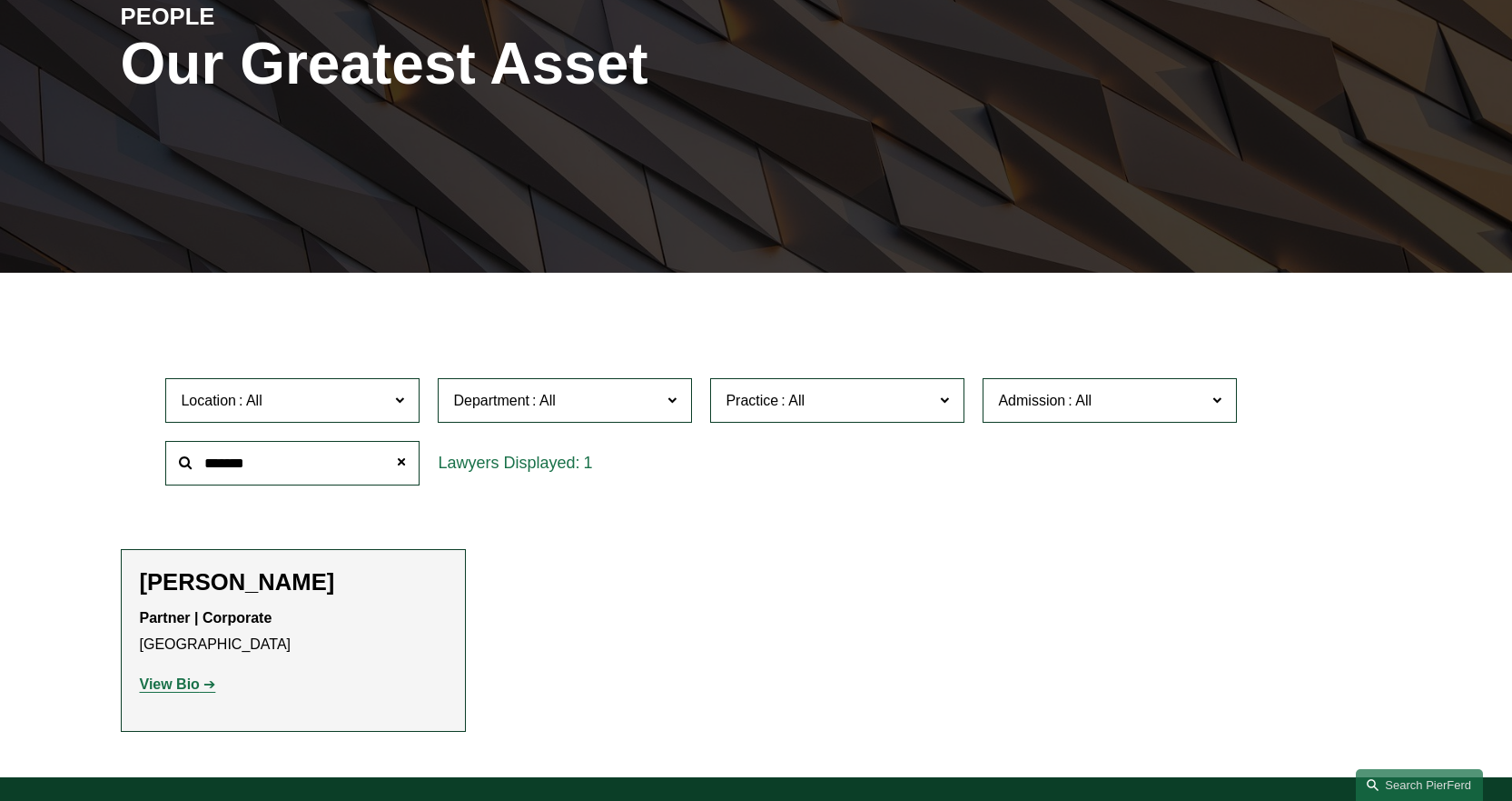
scroll to position [364, 0]
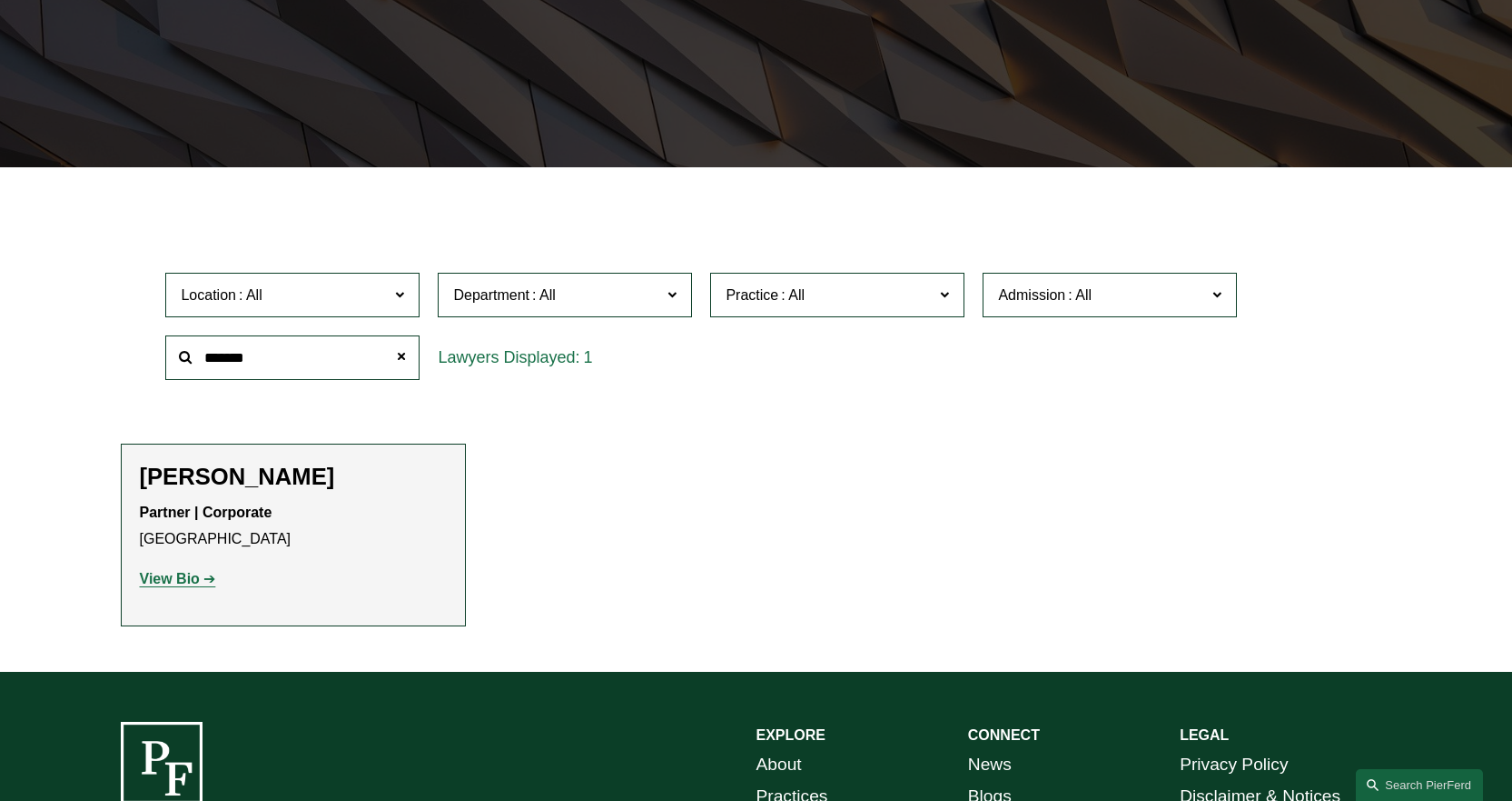
click at [207, 582] on link "View Bio" at bounding box center [177, 578] width 76 height 16
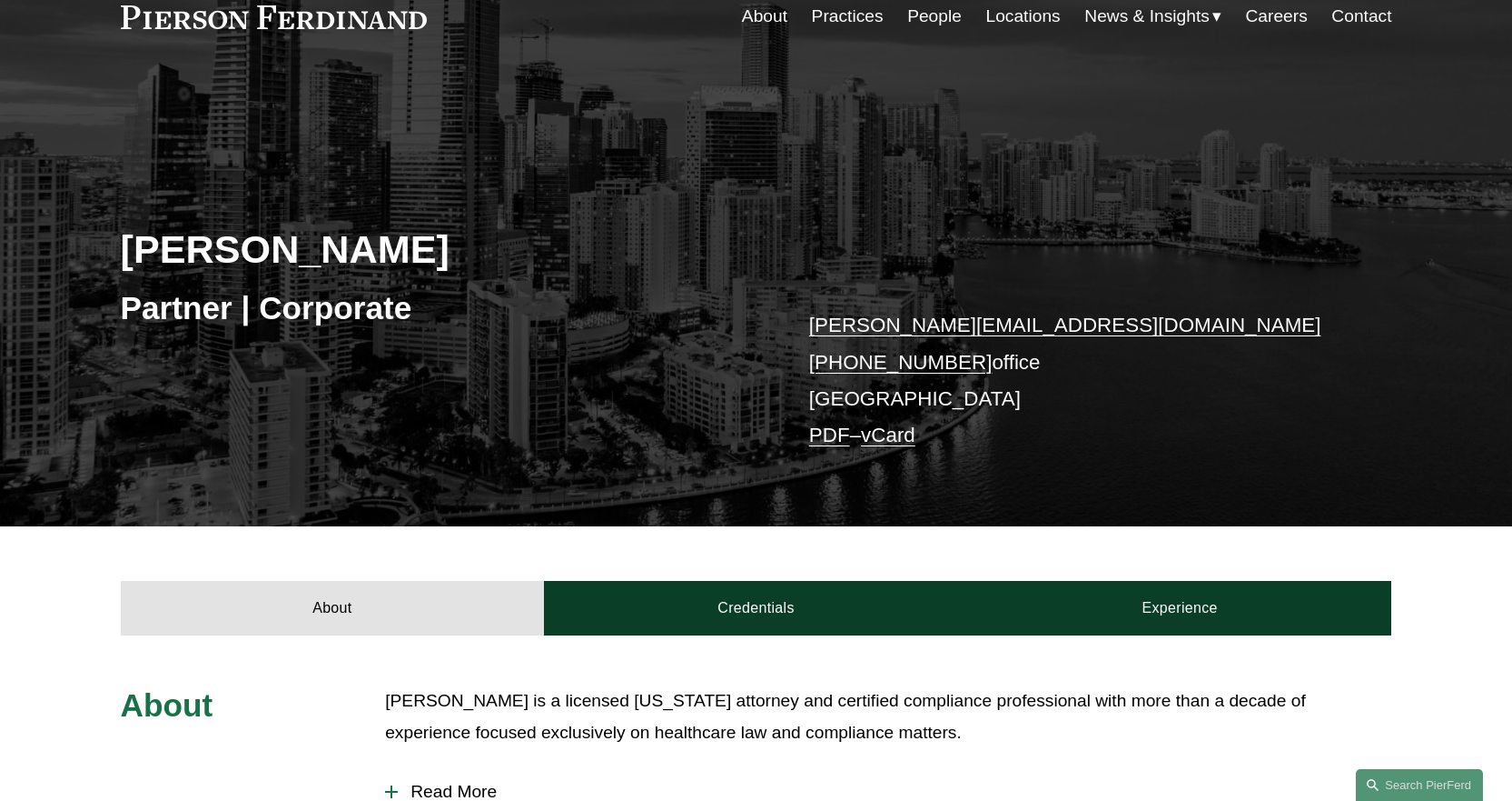
scroll to position [91, 0]
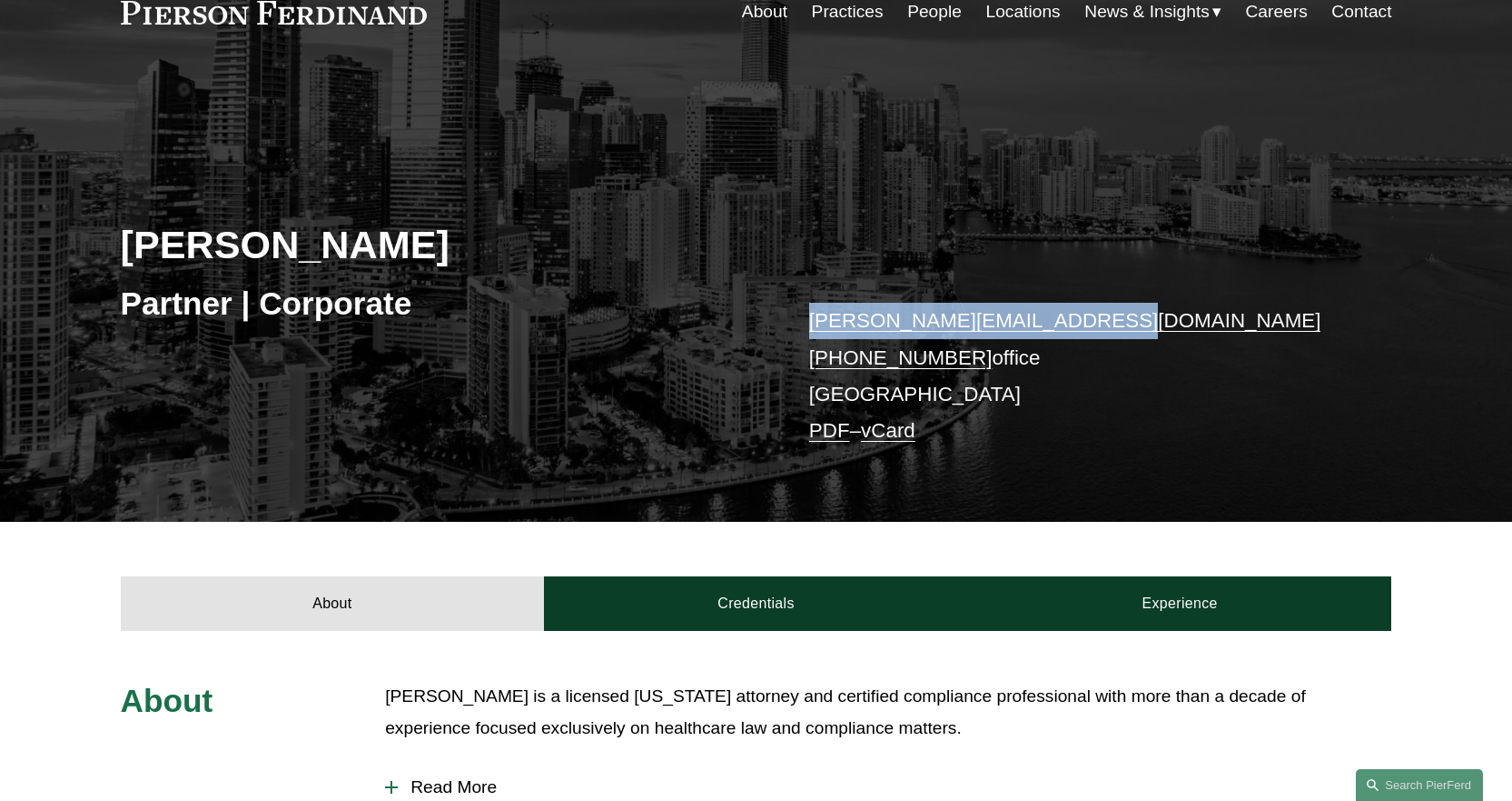
drag, startPoint x: 1078, startPoint y: 320, endPoint x: 815, endPoint y: 326, distance: 263.1
click at [815, 326] on p "[PERSON_NAME][EMAIL_ADDRESS][DOMAIN_NAME] [PHONE_NUMBER] office [GEOGRAPHIC_DAT…" at bounding box center [1073, 375] width 530 height 146
copy link "[PERSON_NAME][EMAIL_ADDRESS][DOMAIN_NAME]"
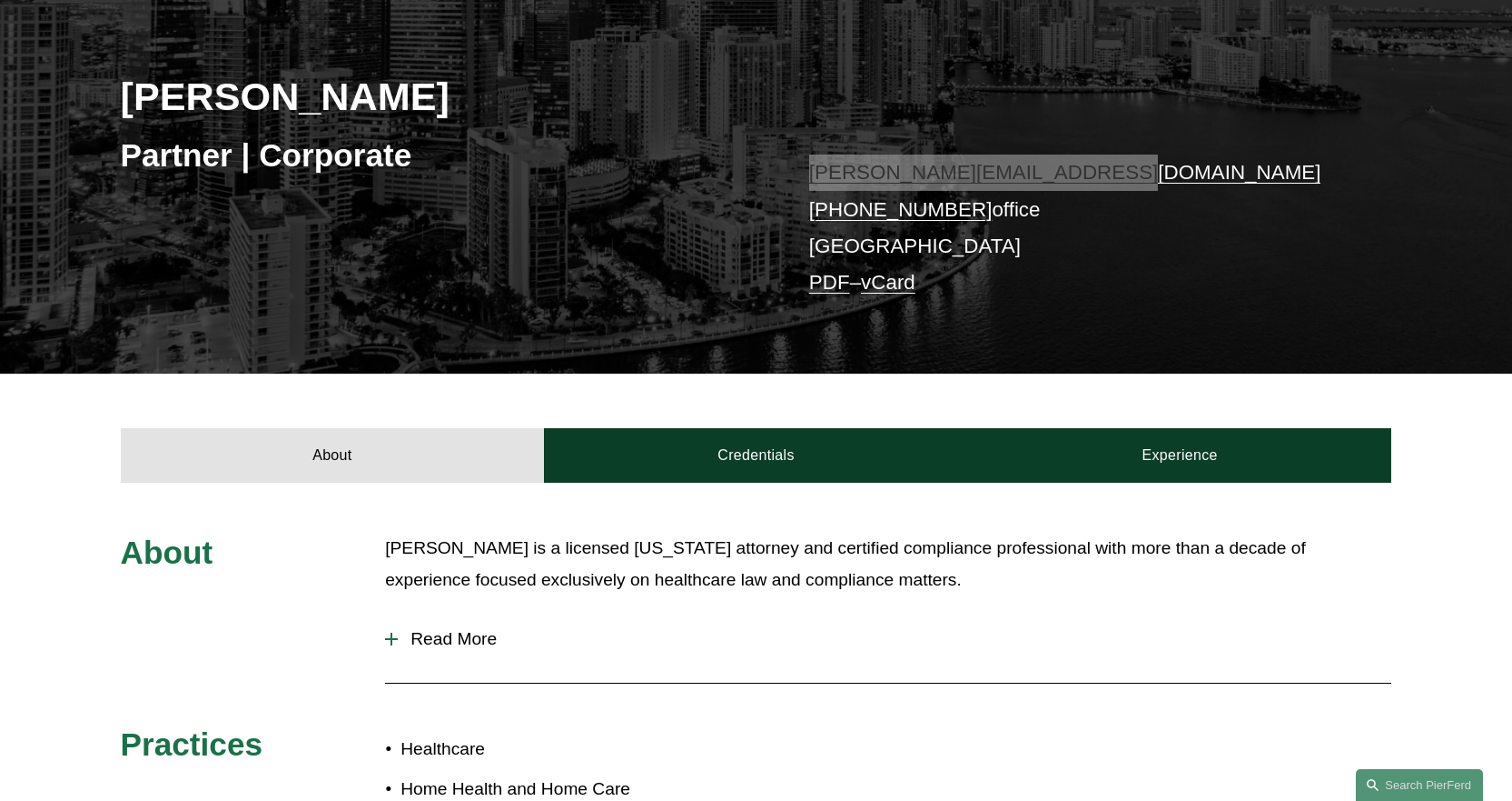
scroll to position [455, 0]
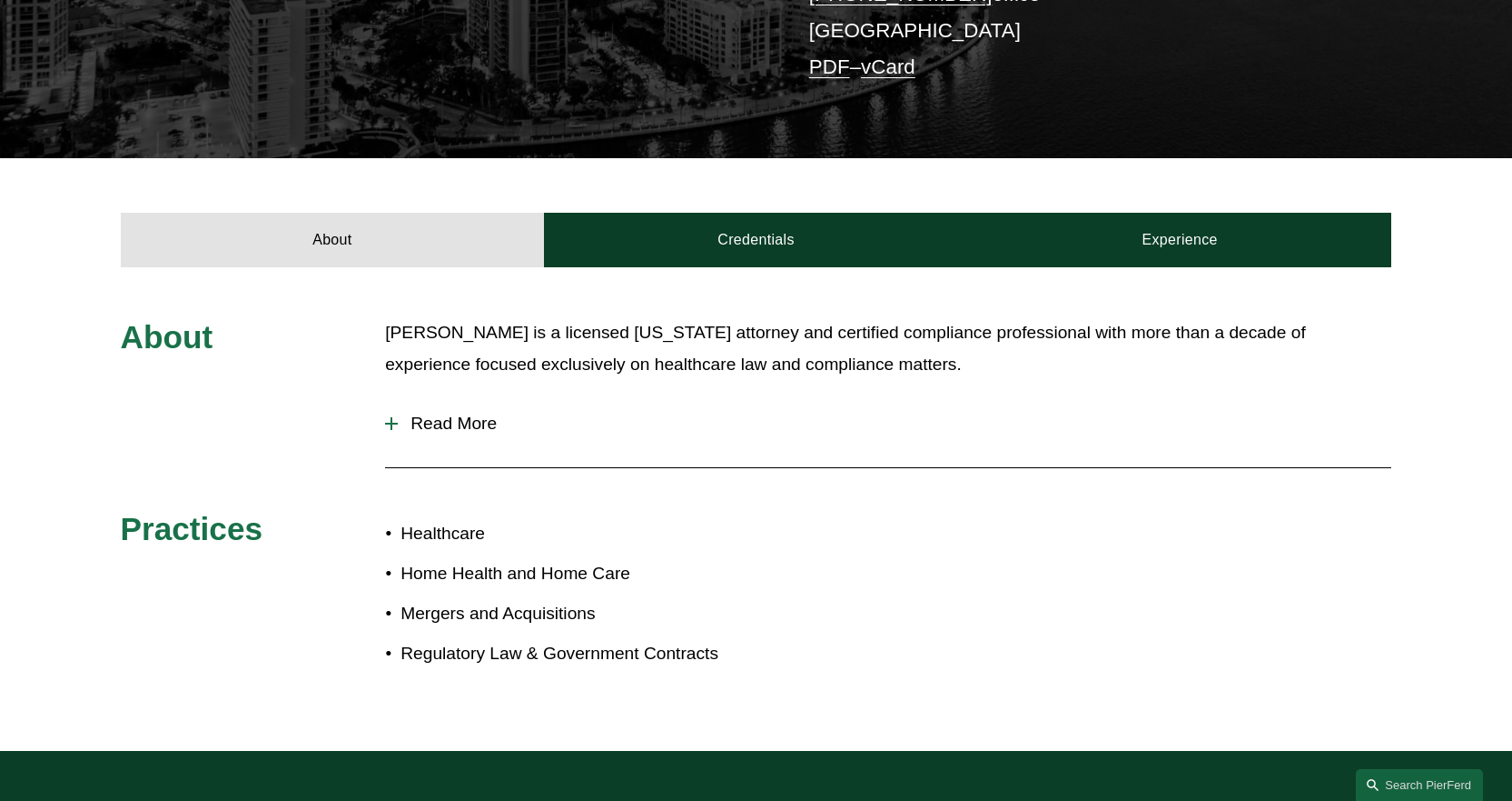
click at [1152, 268] on div "About William Gruitza is a licensed Florida attorney and certified compliance p…" at bounding box center [756, 508] width 1512 height 482
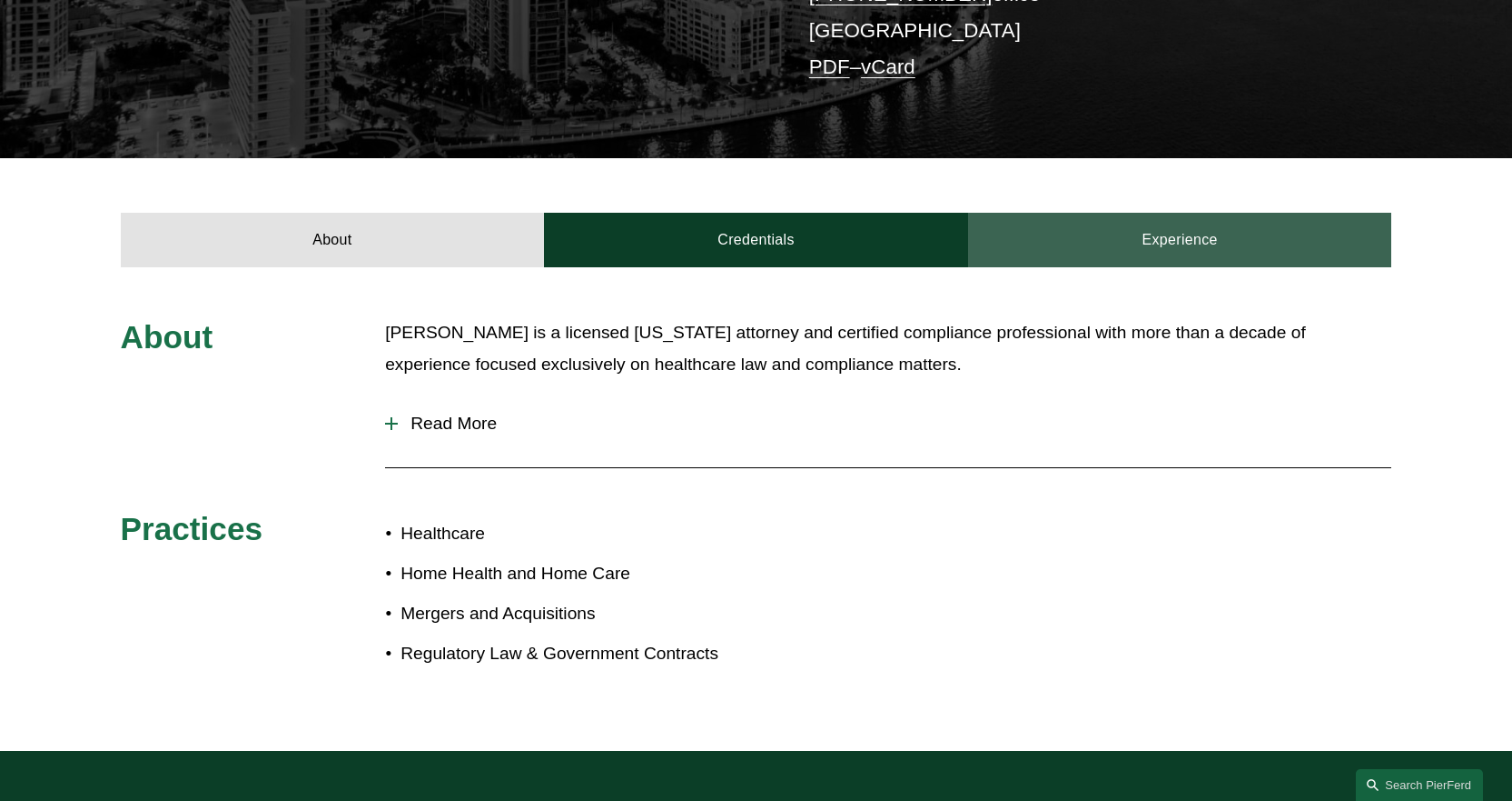
click at [1157, 251] on link "Experience" at bounding box center [1181, 239] width 424 height 54
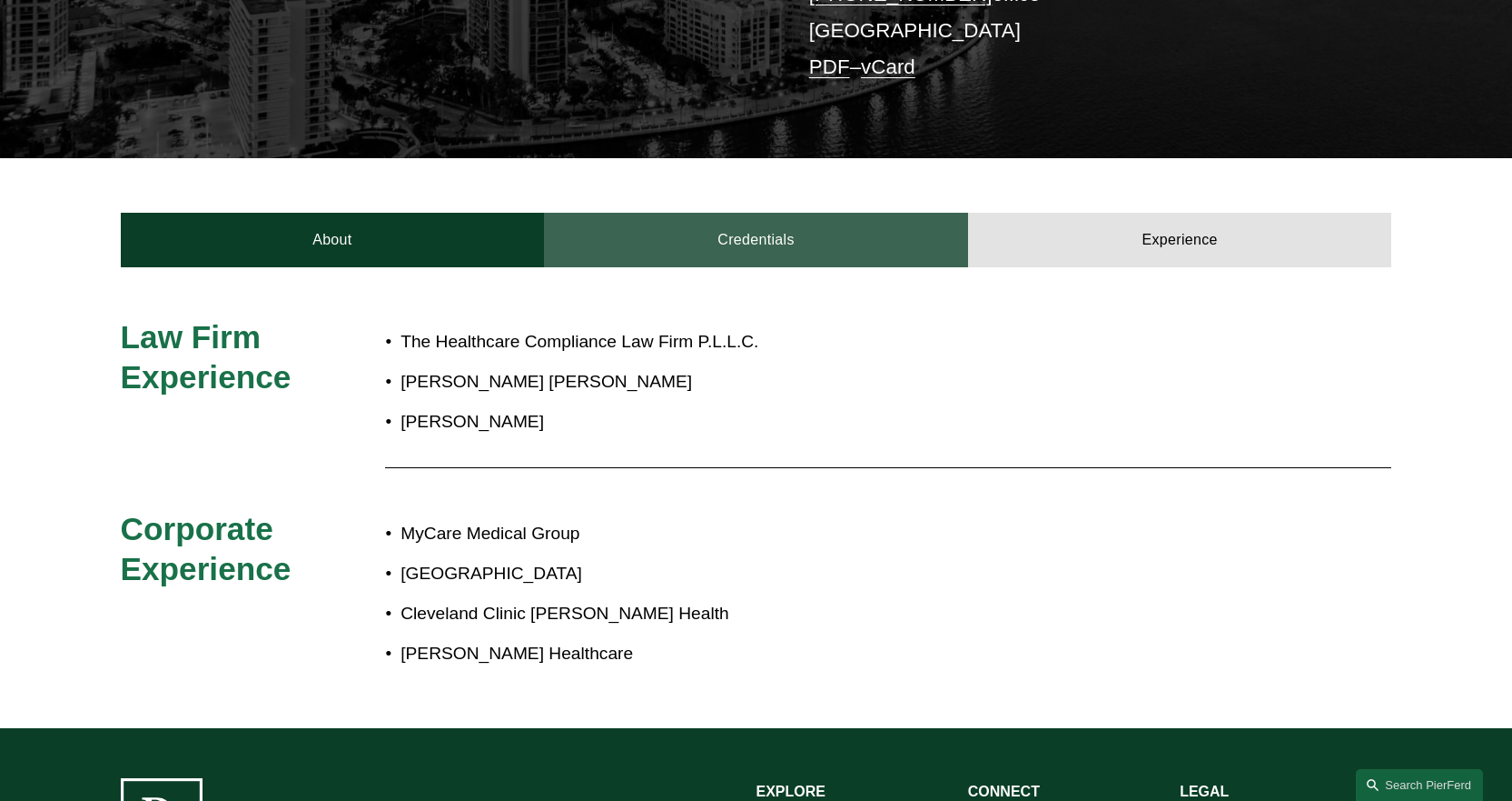
click at [691, 247] on link "Credentials" at bounding box center [756, 239] width 424 height 54
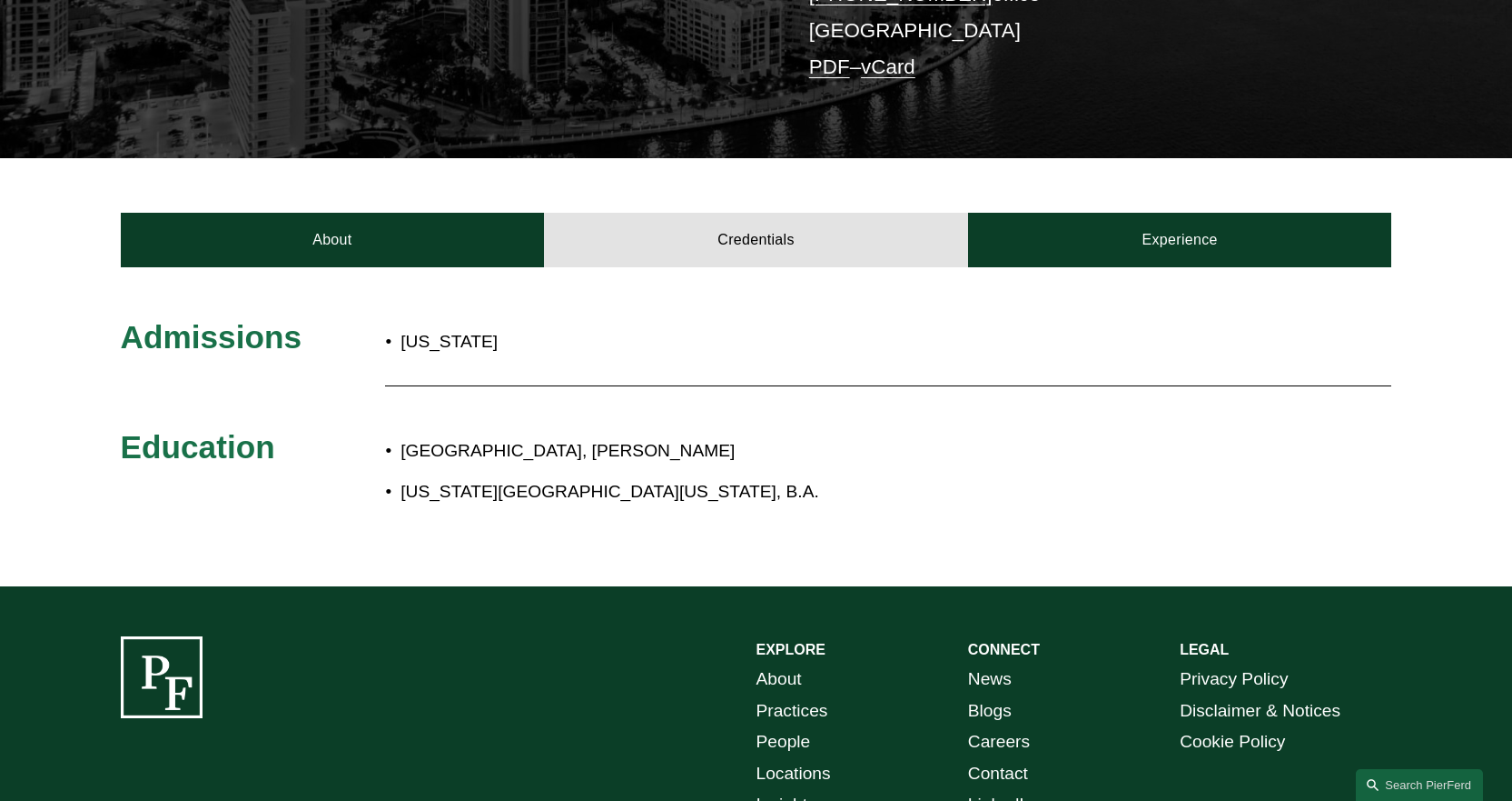
click at [376, 276] on div "Admissions Florida Education Drexel University, J.D. Indiana University of Penn…" at bounding box center [756, 426] width 1512 height 319
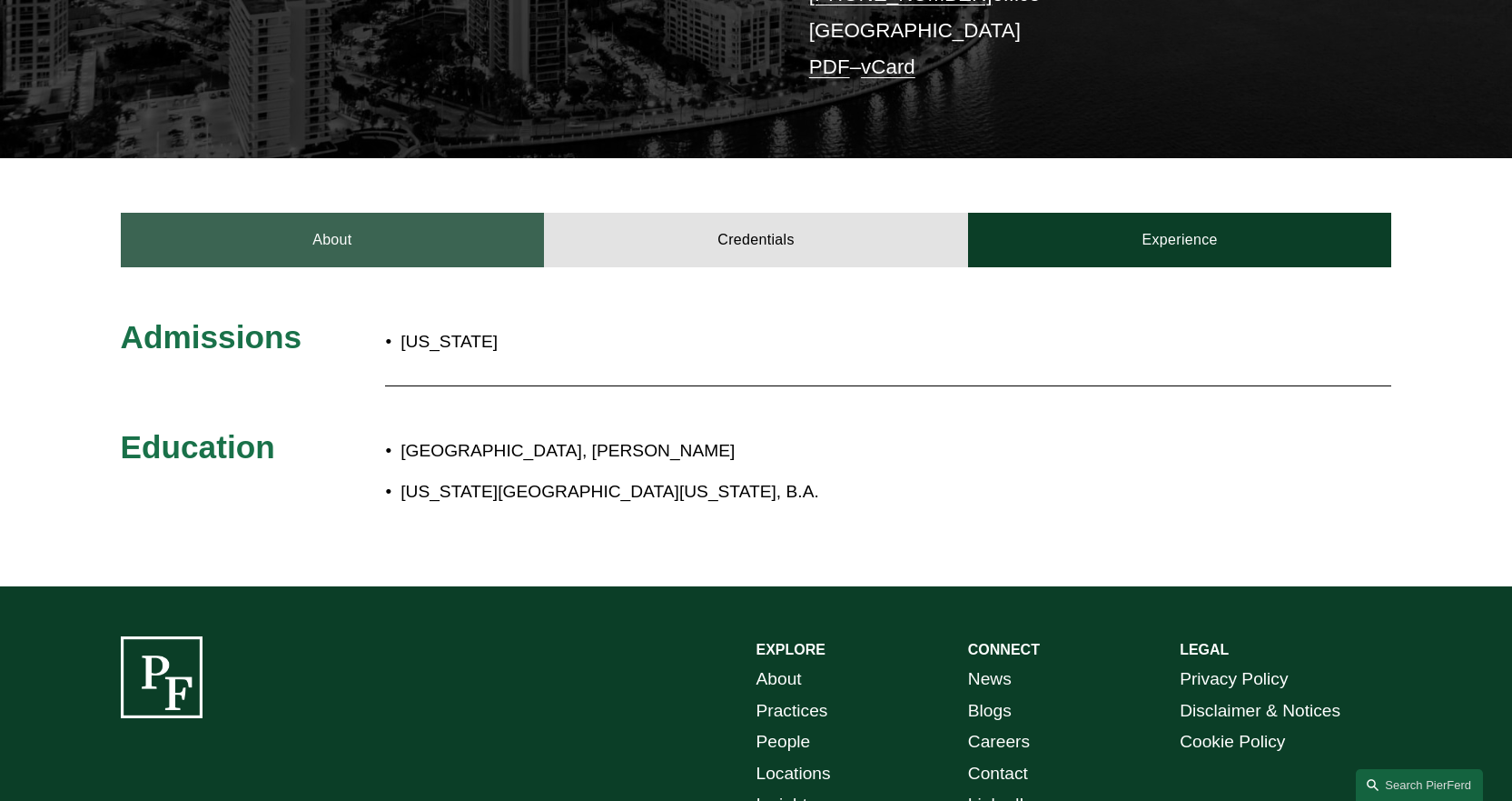
click at [394, 257] on link "About" at bounding box center [333, 239] width 424 height 54
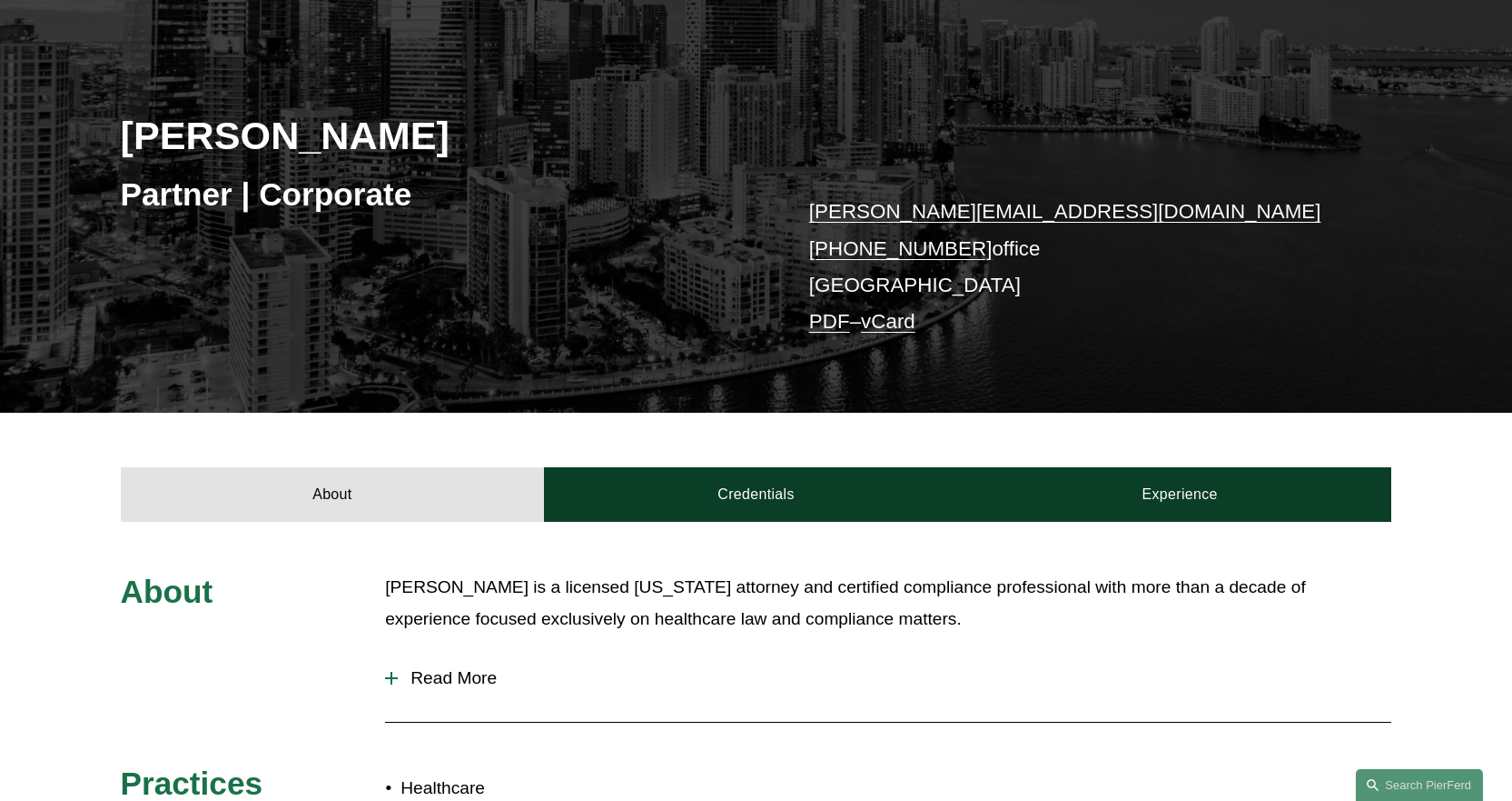
scroll to position [0, 0]
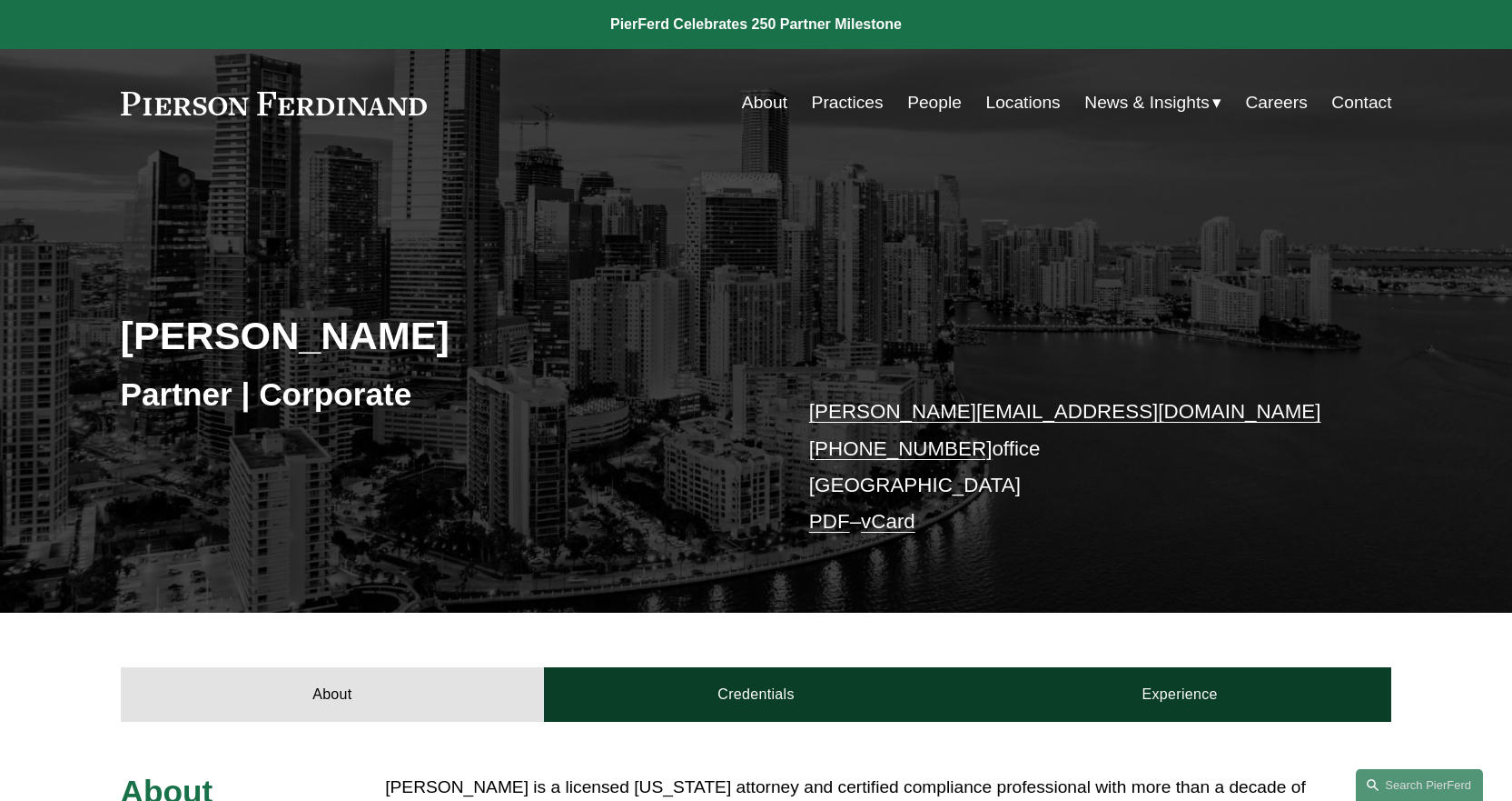
click at [981, 623] on div "About Credentials Experience" at bounding box center [756, 667] width 1512 height 109
drag, startPoint x: 1014, startPoint y: 450, endPoint x: 811, endPoint y: 411, distance: 206.7
click at [811, 411] on p "william.gruitza@pierferd.com +1.772.882.6330 office Miami PDF – vCard" at bounding box center [1073, 466] width 530 height 146
copy p "william.gruitza@pierferd.com +1.772.882.6330 office"
